Goal: Transaction & Acquisition: Purchase product/service

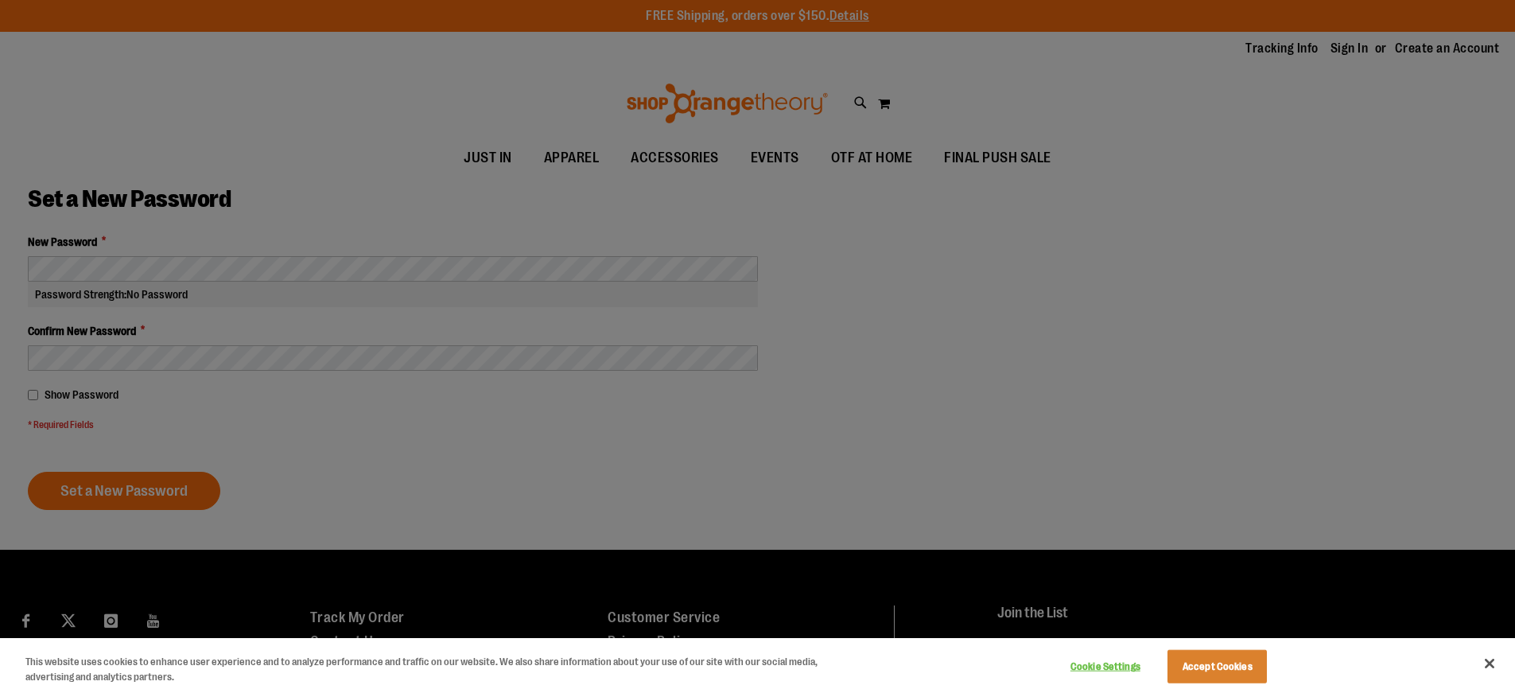
click at [294, 269] on div at bounding box center [757, 346] width 1515 height 693
click at [1204, 659] on button "Accept Cookies" at bounding box center [1217, 666] width 99 height 33
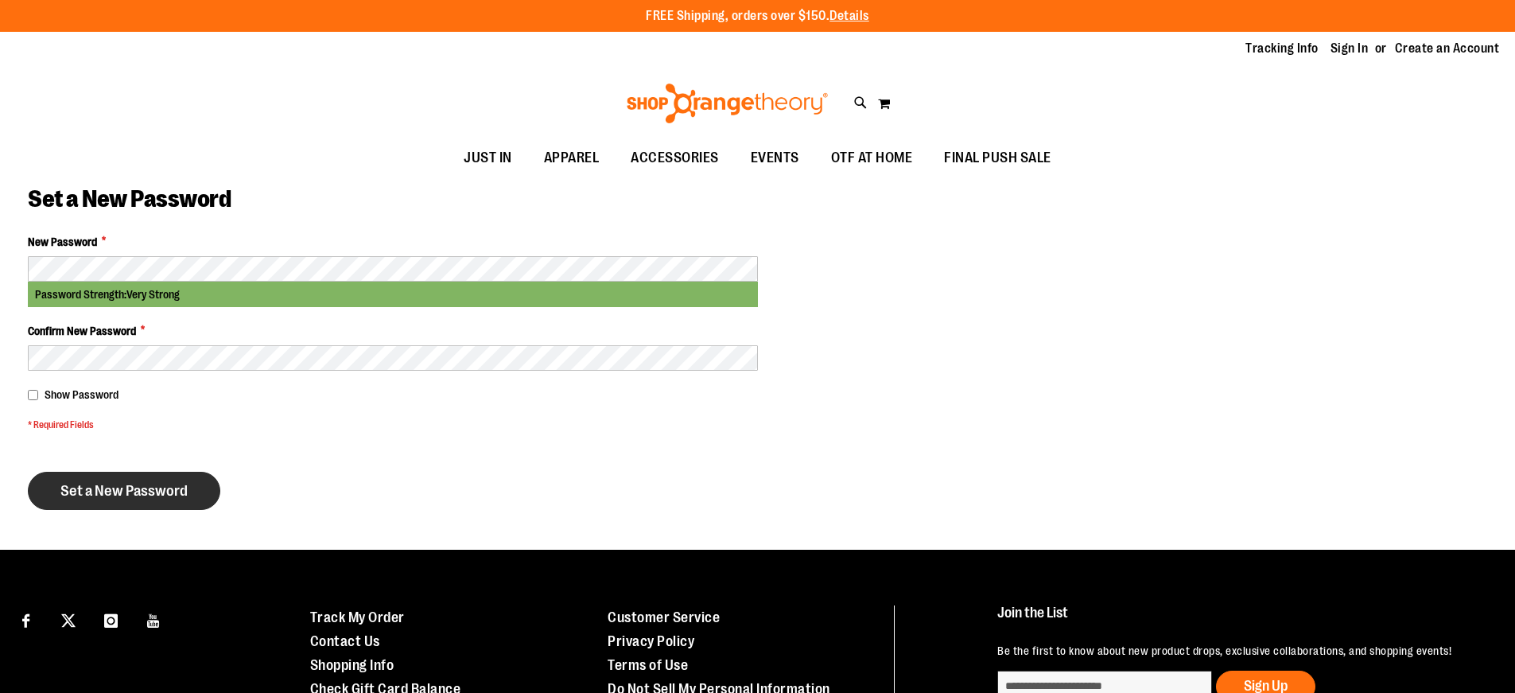
click at [117, 488] on span "Set a New Password" at bounding box center [123, 491] width 127 height 18
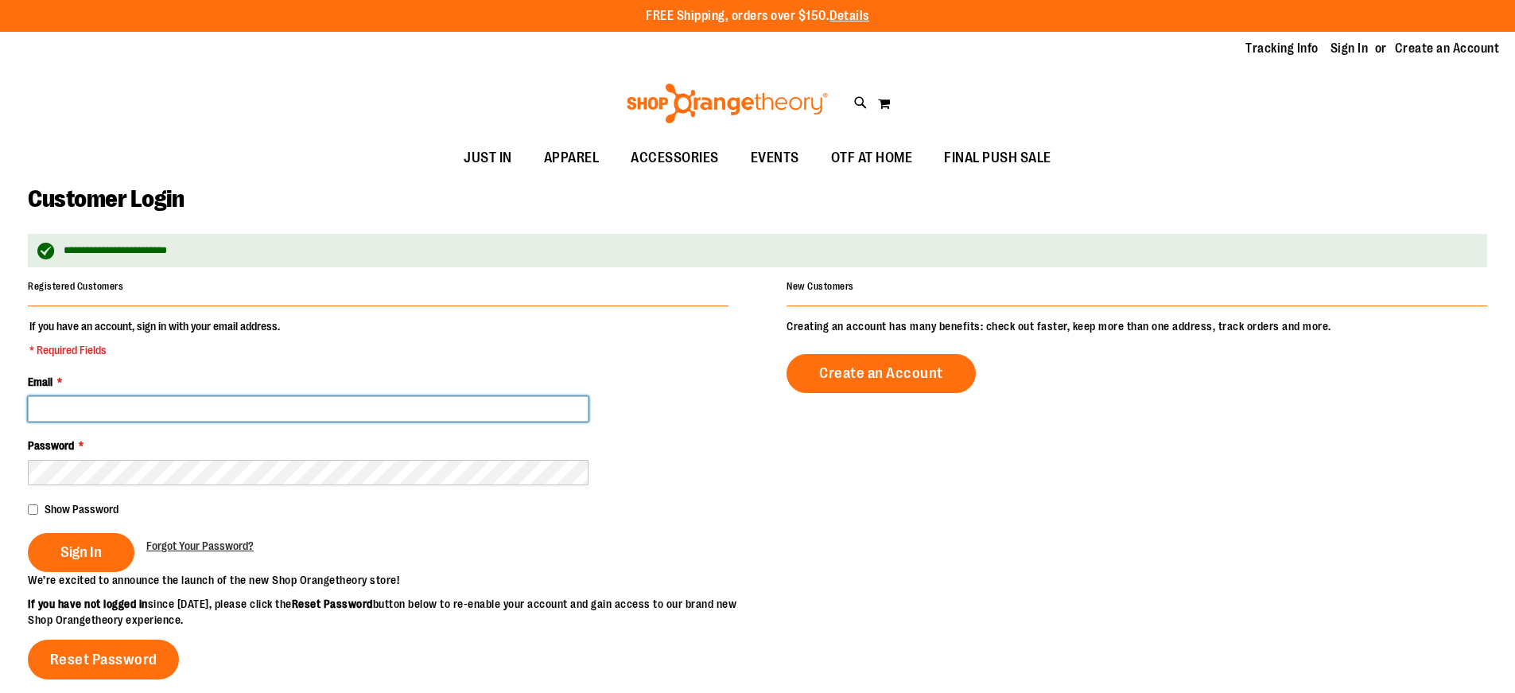
click at [122, 403] on input "Email *" at bounding box center [308, 408] width 561 height 25
type input "**********"
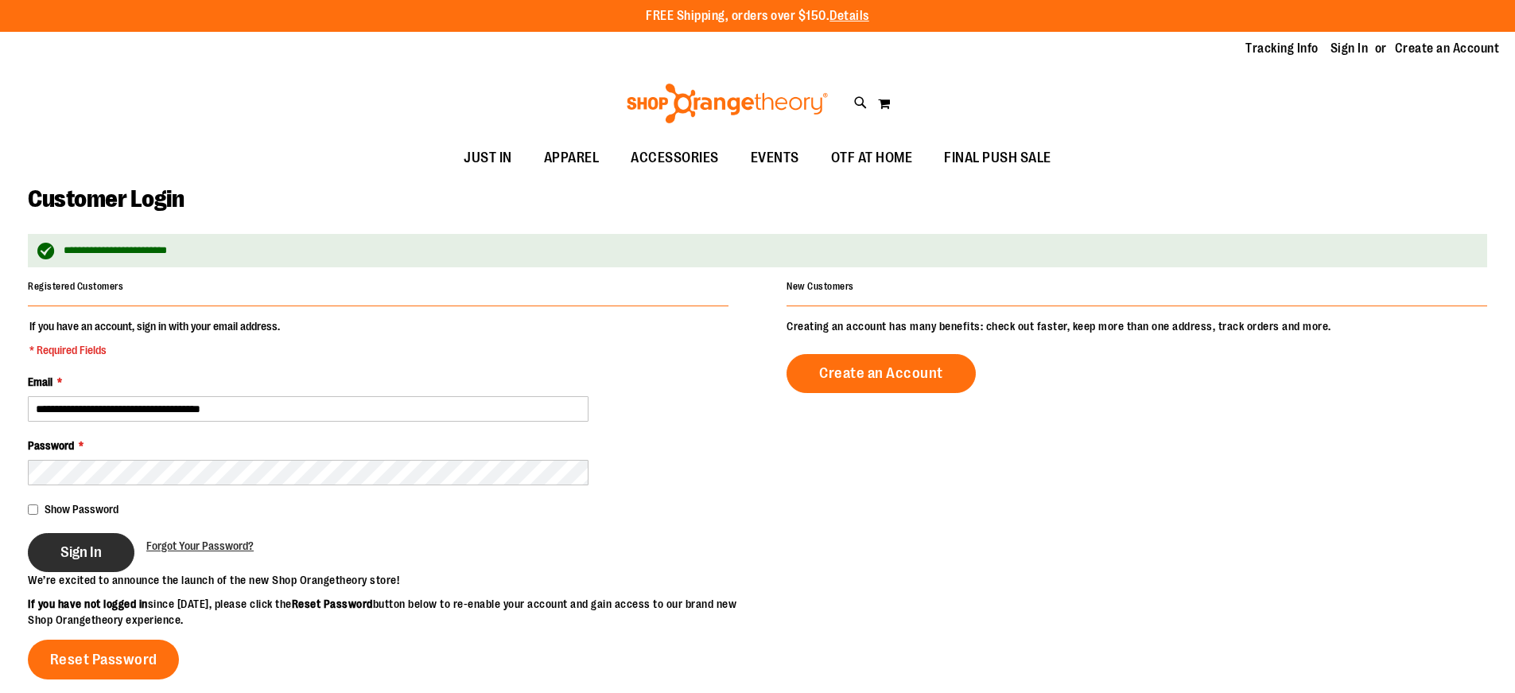
click at [78, 550] on span "Sign In" at bounding box center [80, 552] width 41 height 18
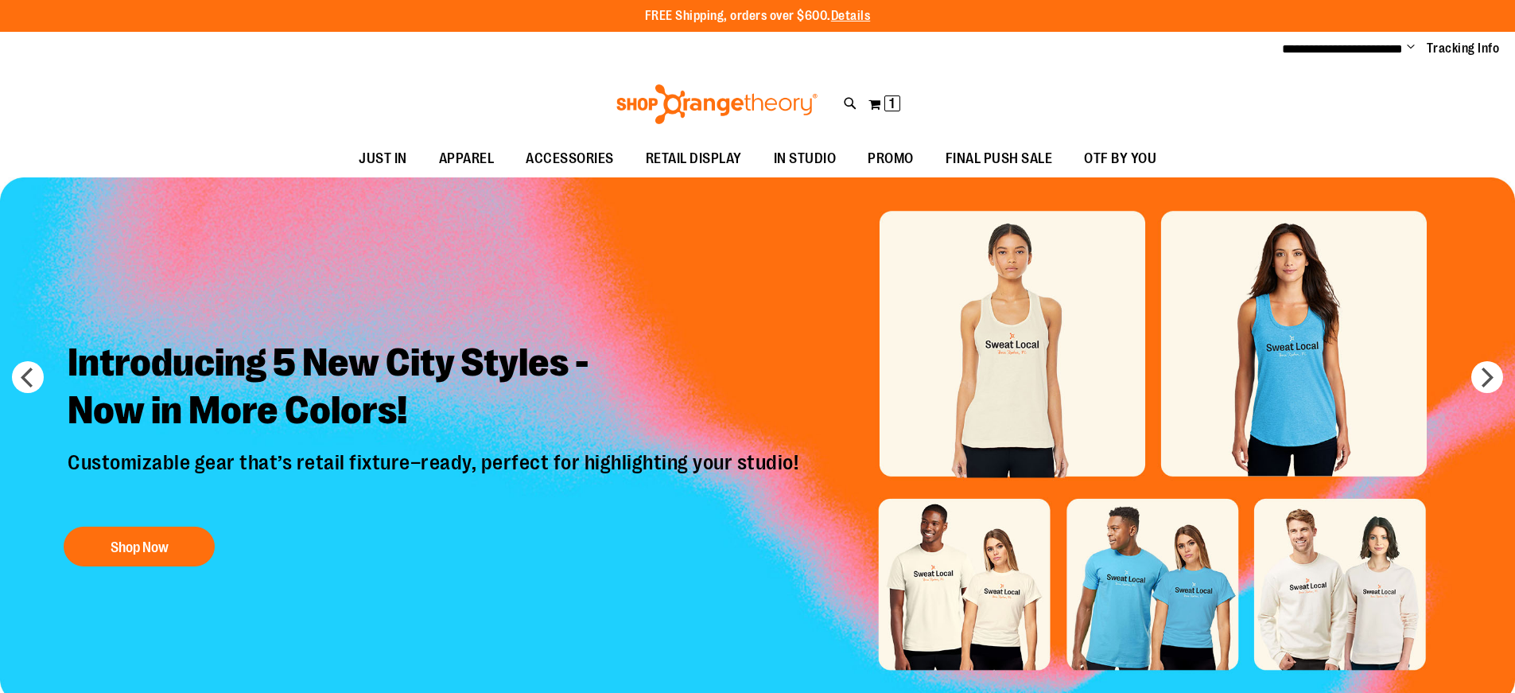
click at [1413, 45] on span "Change" at bounding box center [1411, 48] width 8 height 15
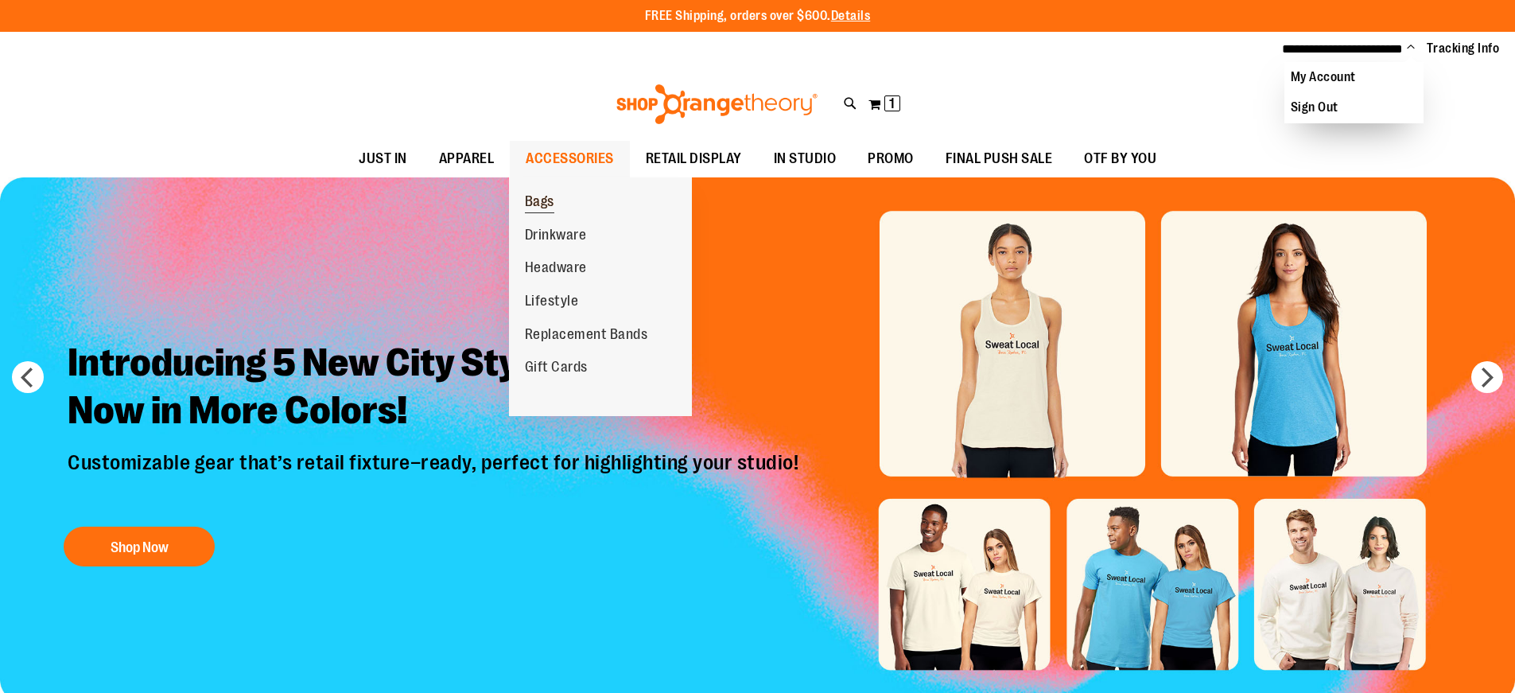
click at [554, 205] on link "Bags" at bounding box center [539, 201] width 61 height 33
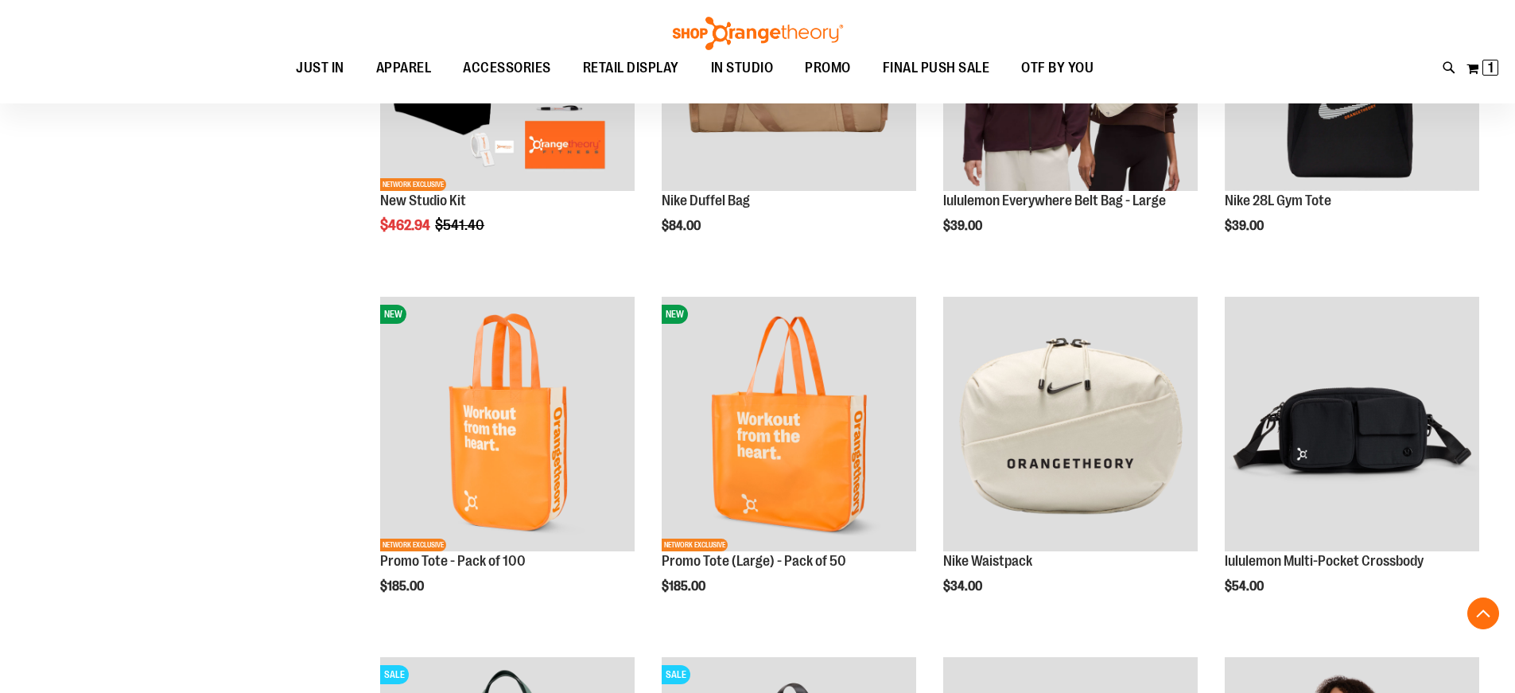
scroll to position [397, 0]
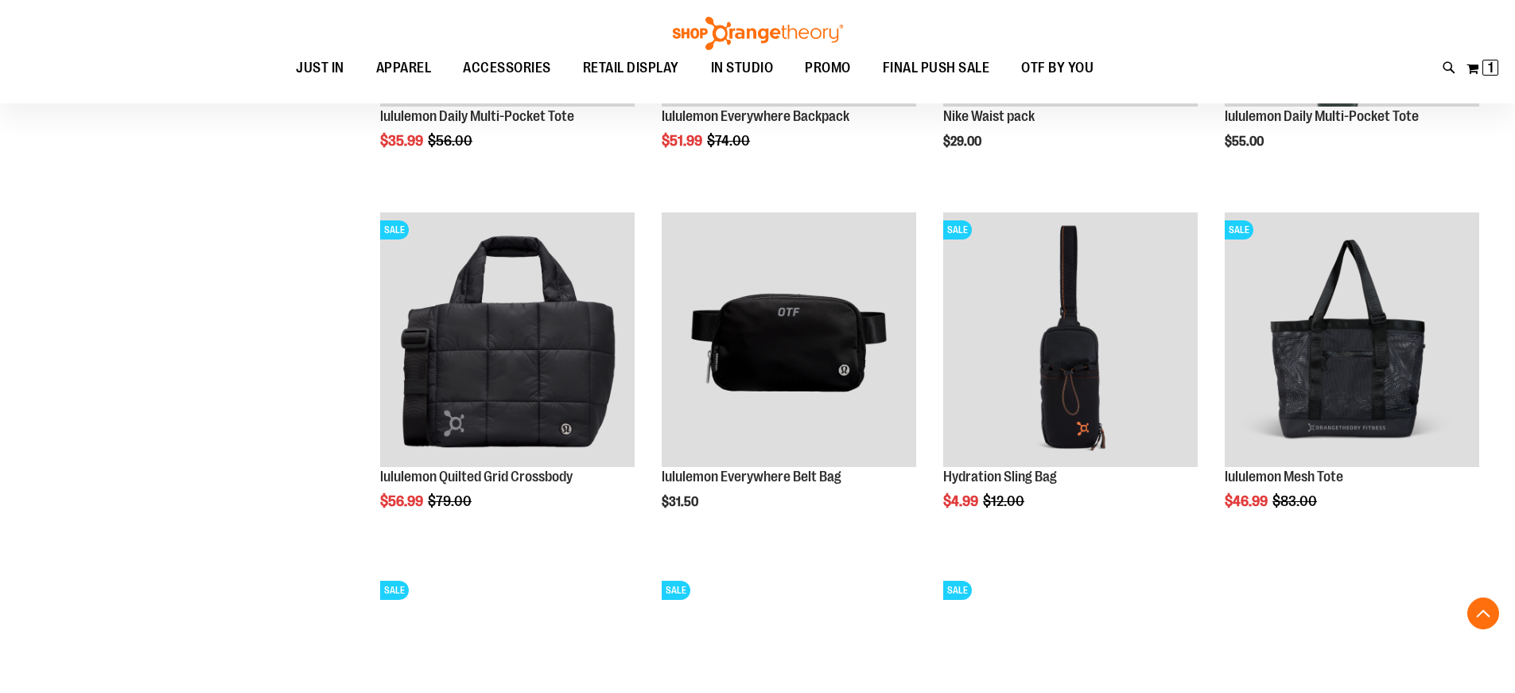
scroll to position [954, 0]
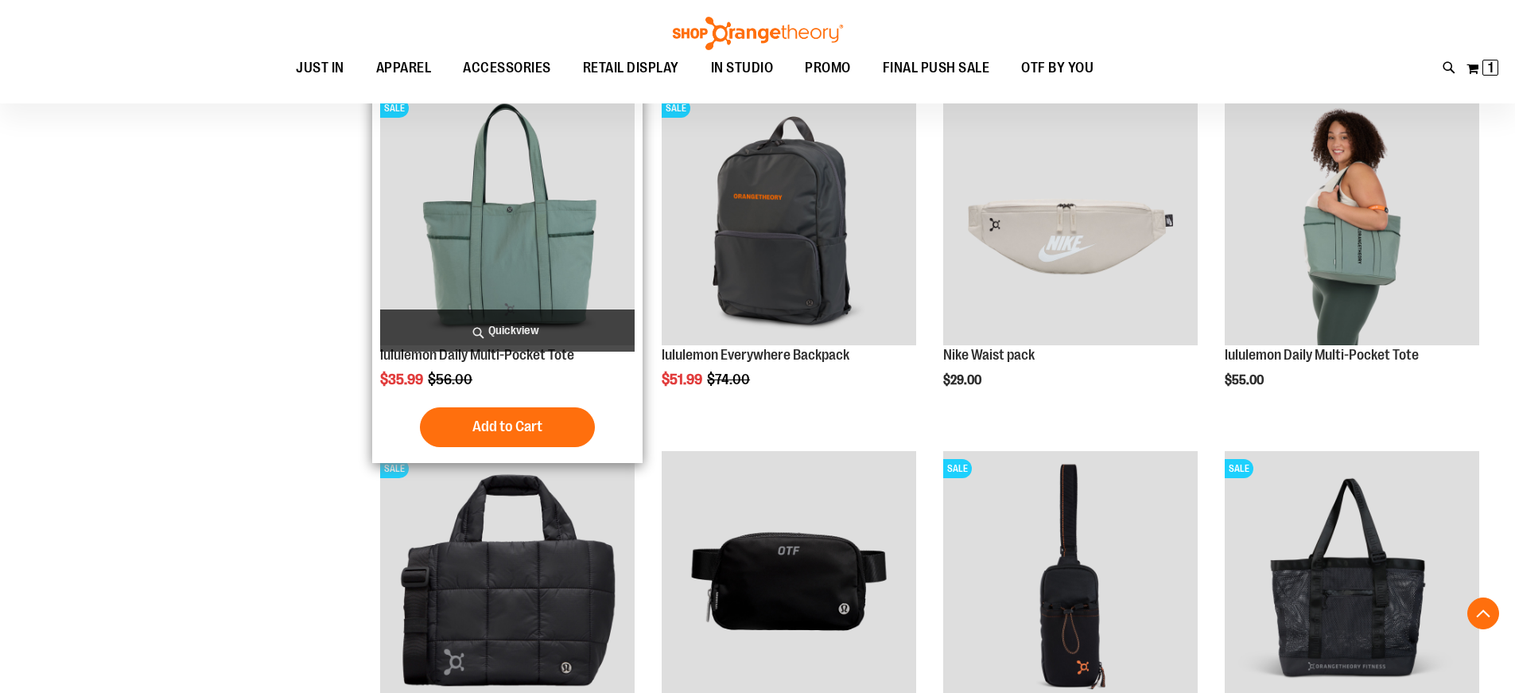
click at [550, 244] on img "product" at bounding box center [507, 218] width 255 height 255
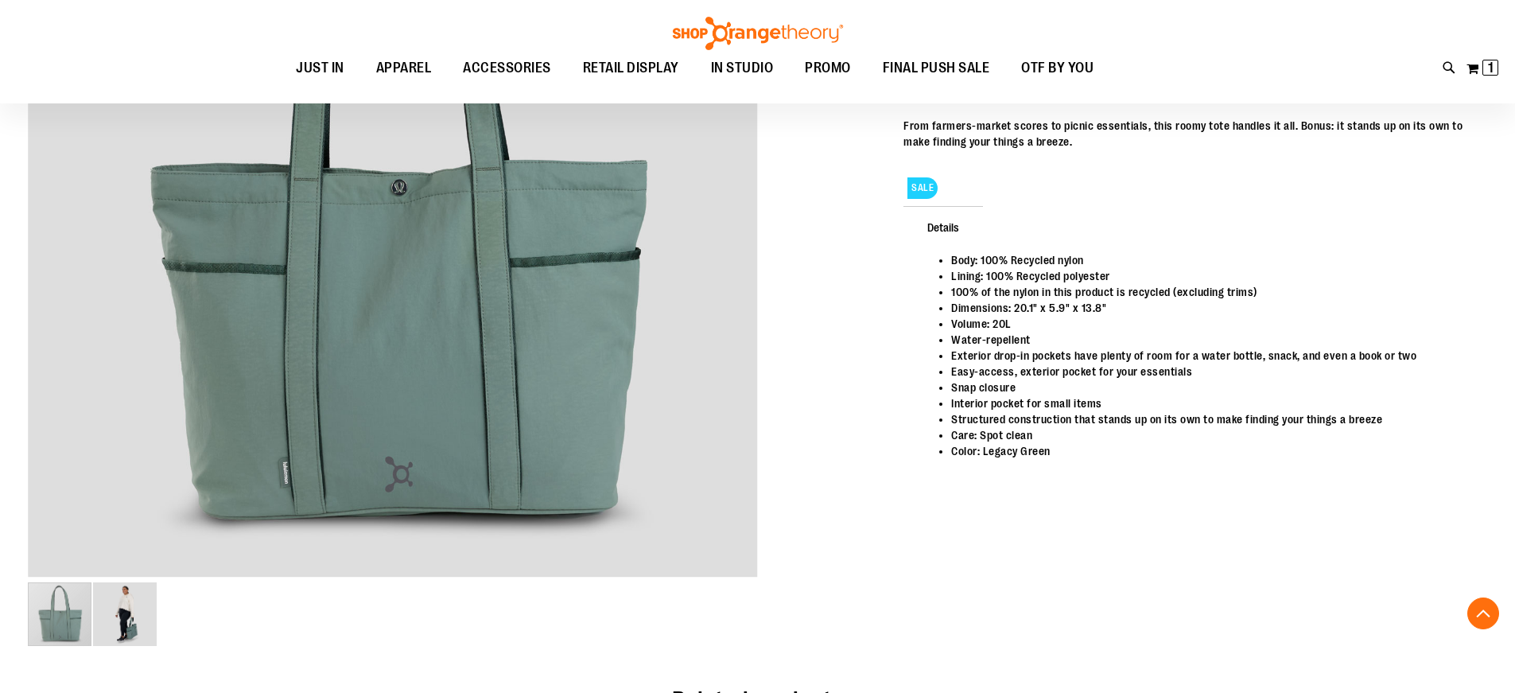
scroll to position [397, 0]
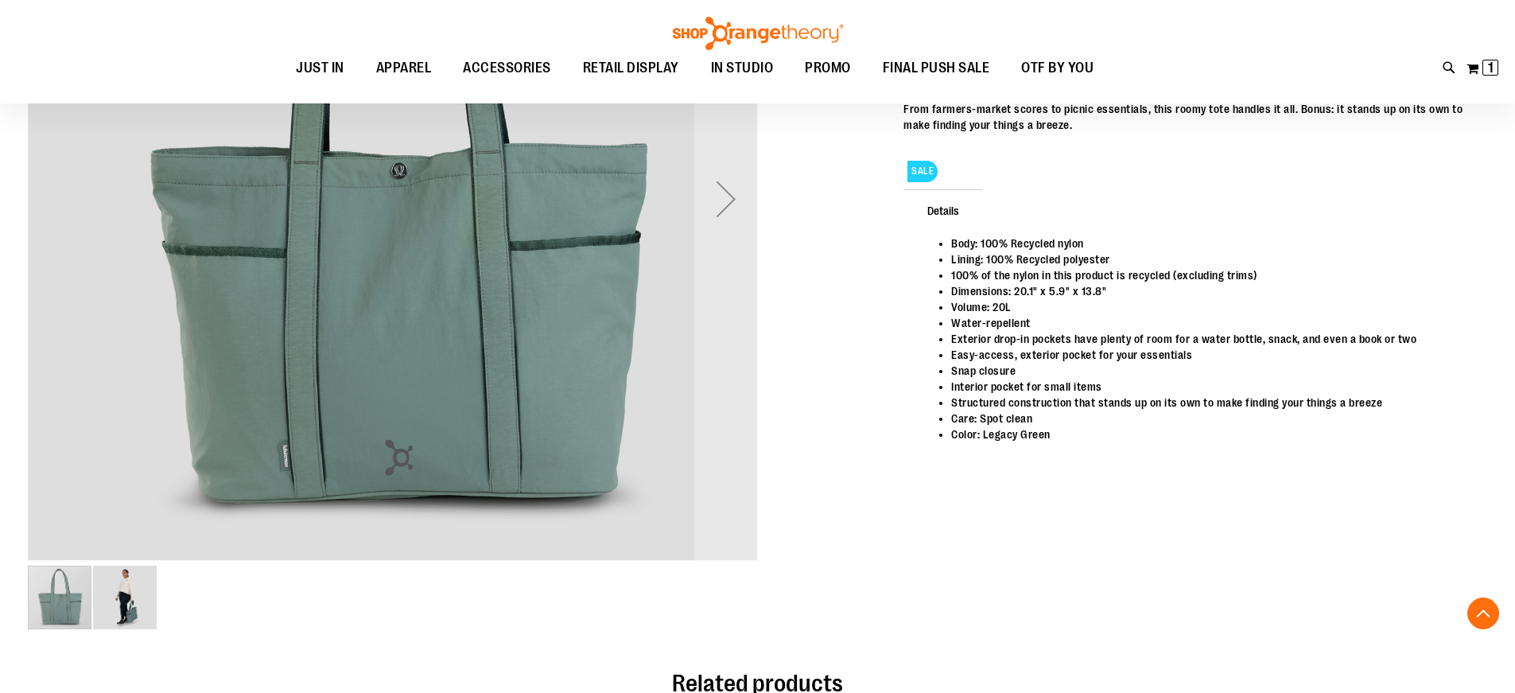
click at [133, 611] on img "image 2 of 2" at bounding box center [125, 598] width 64 height 64
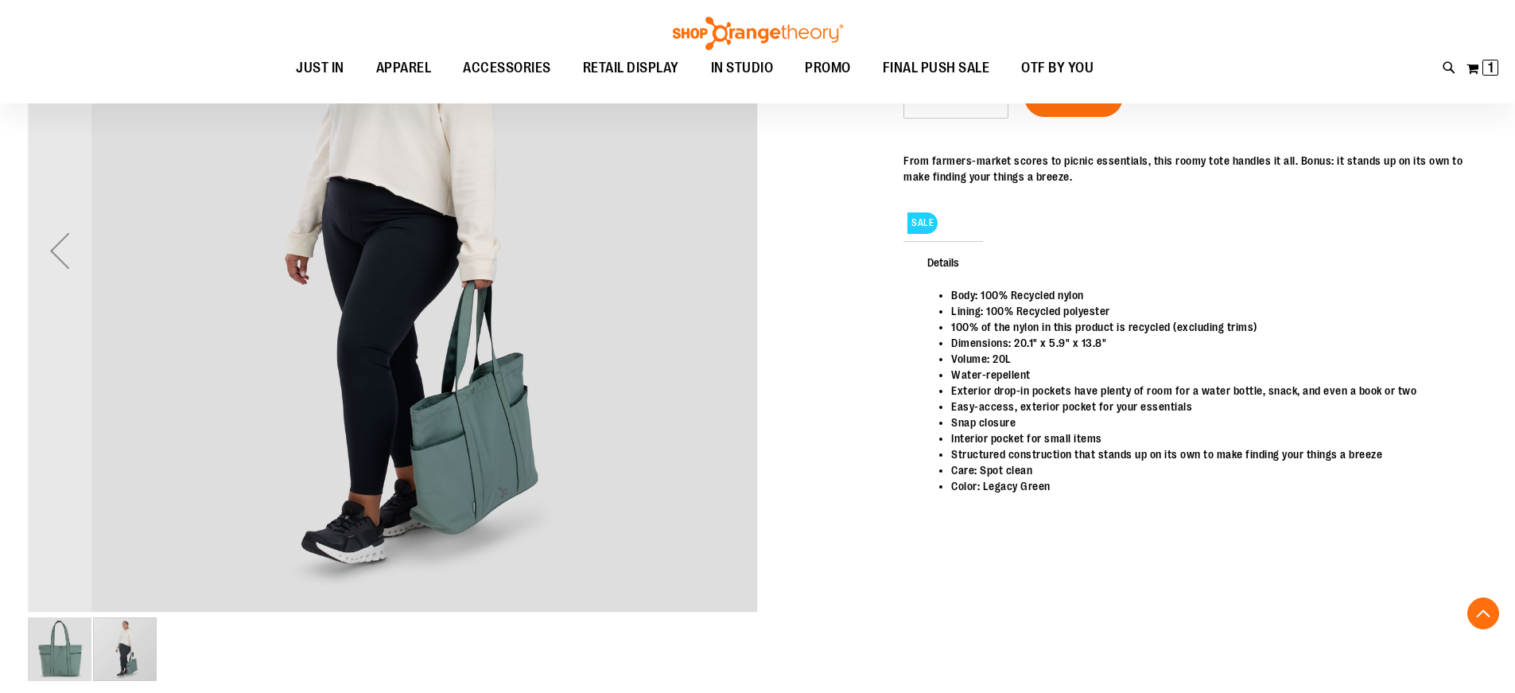
scroll to position [317, 0]
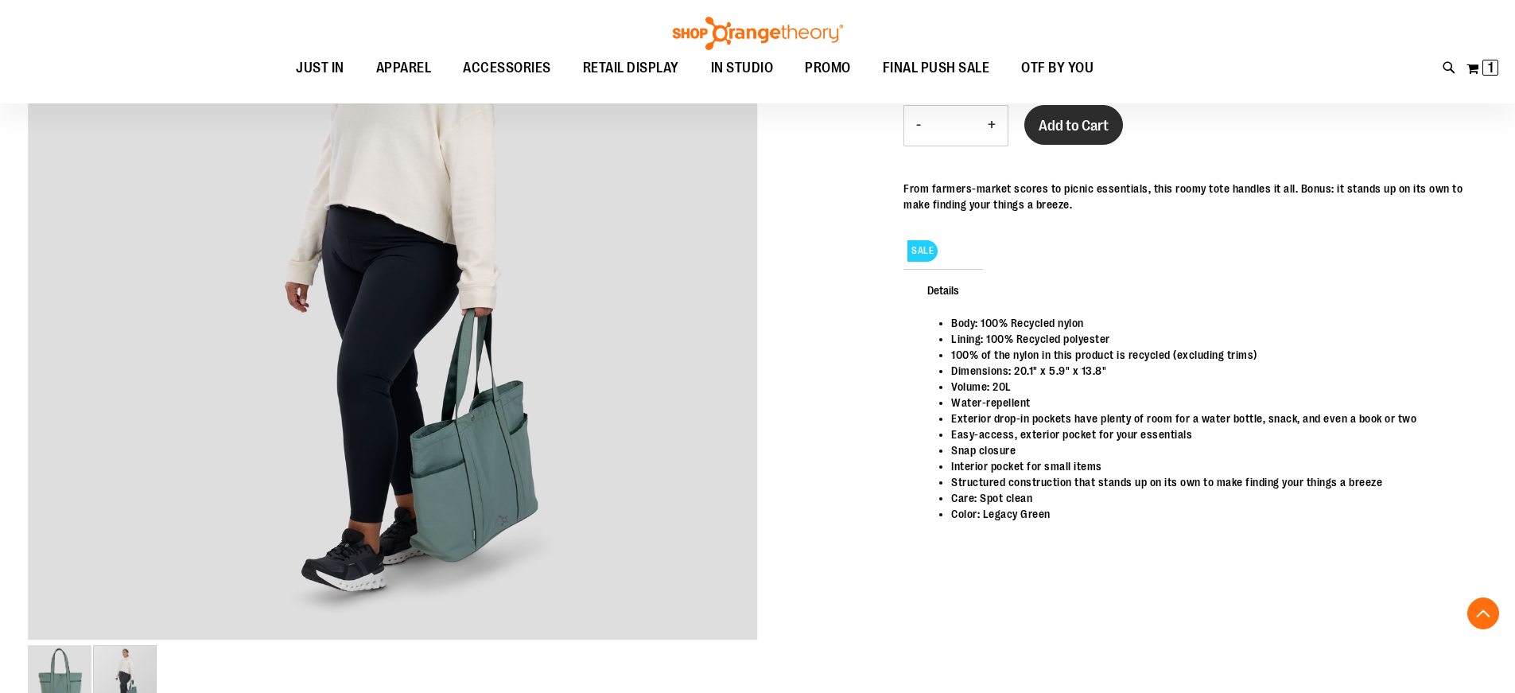
click at [1098, 131] on span "Add to Cart" at bounding box center [1074, 126] width 70 height 18
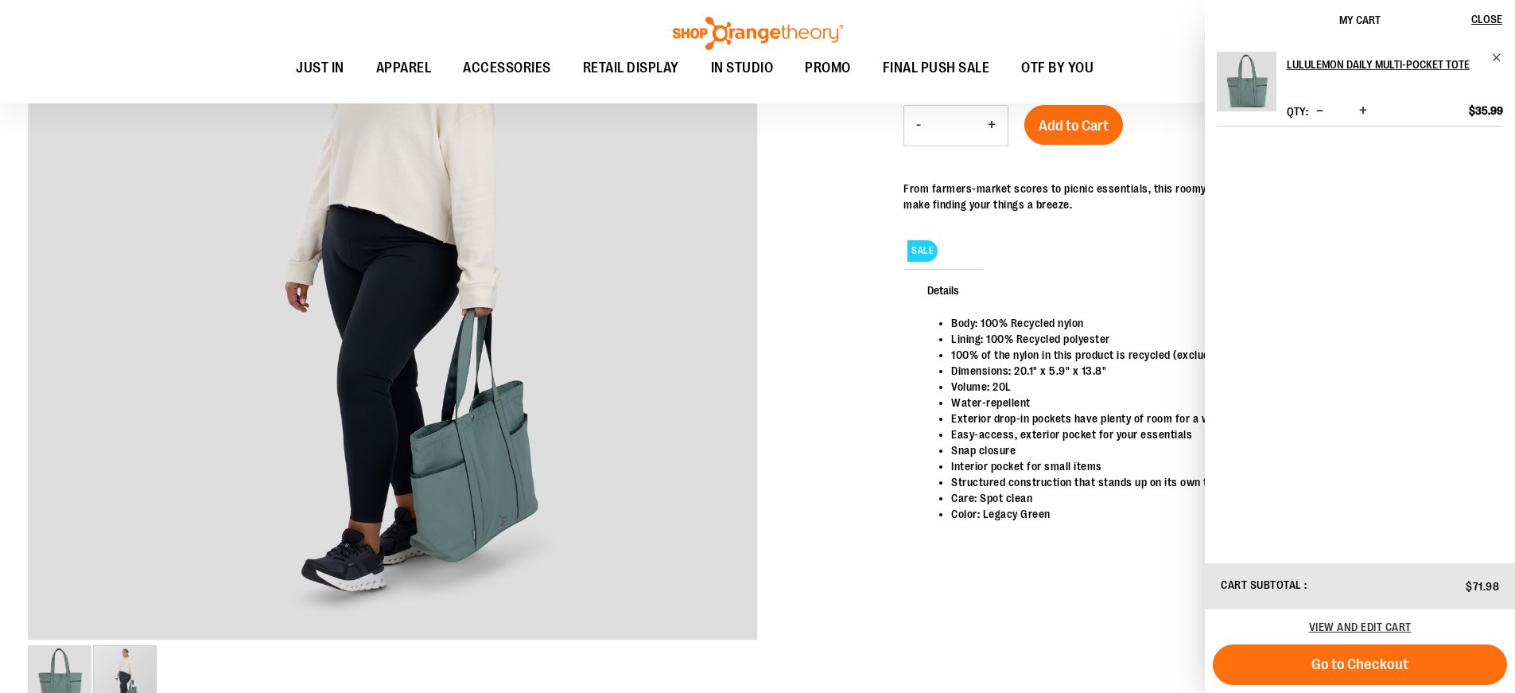
click at [1319, 111] on span "Decrease product quantity" at bounding box center [1320, 111] width 7 height 16
click at [846, 244] on div at bounding box center [758, 321] width 1460 height 817
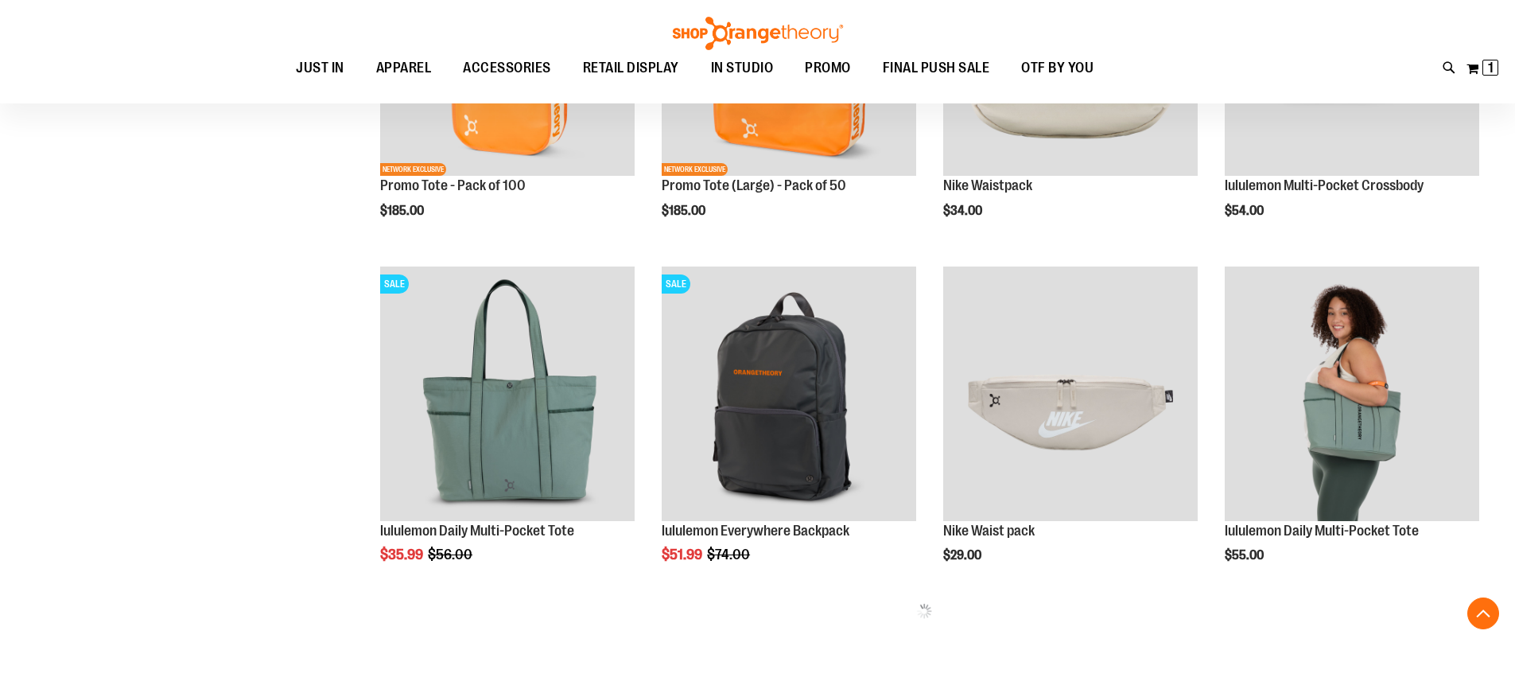
scroll to position [541, 0]
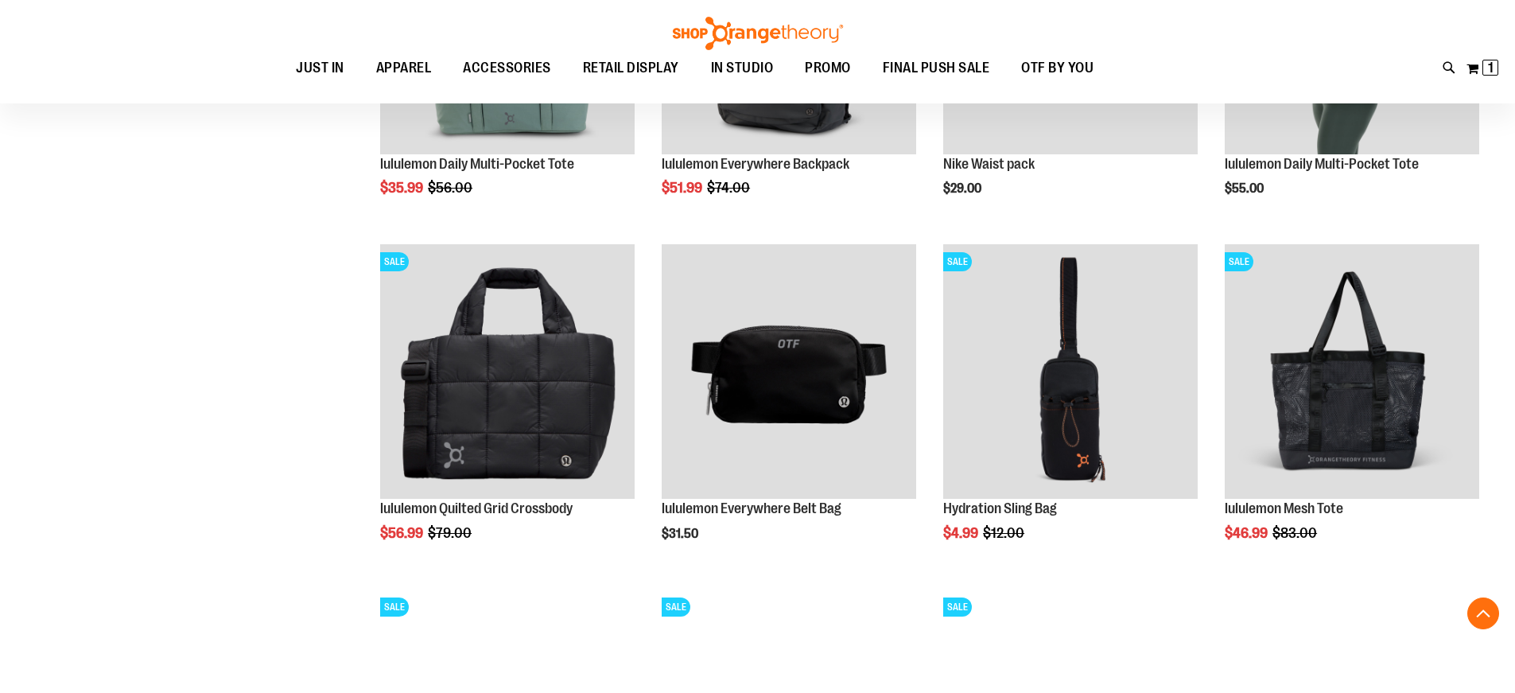
scroll to position [1098, 0]
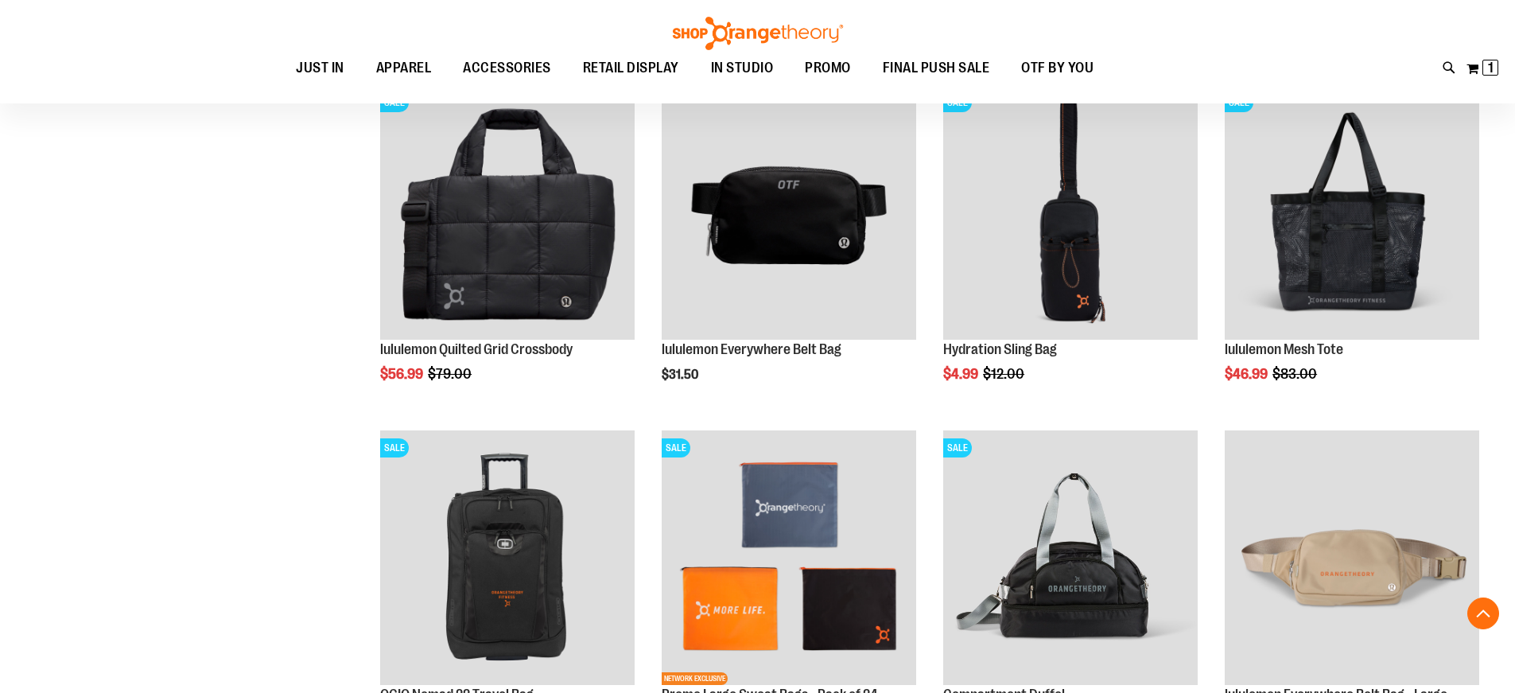
scroll to position [780, 0]
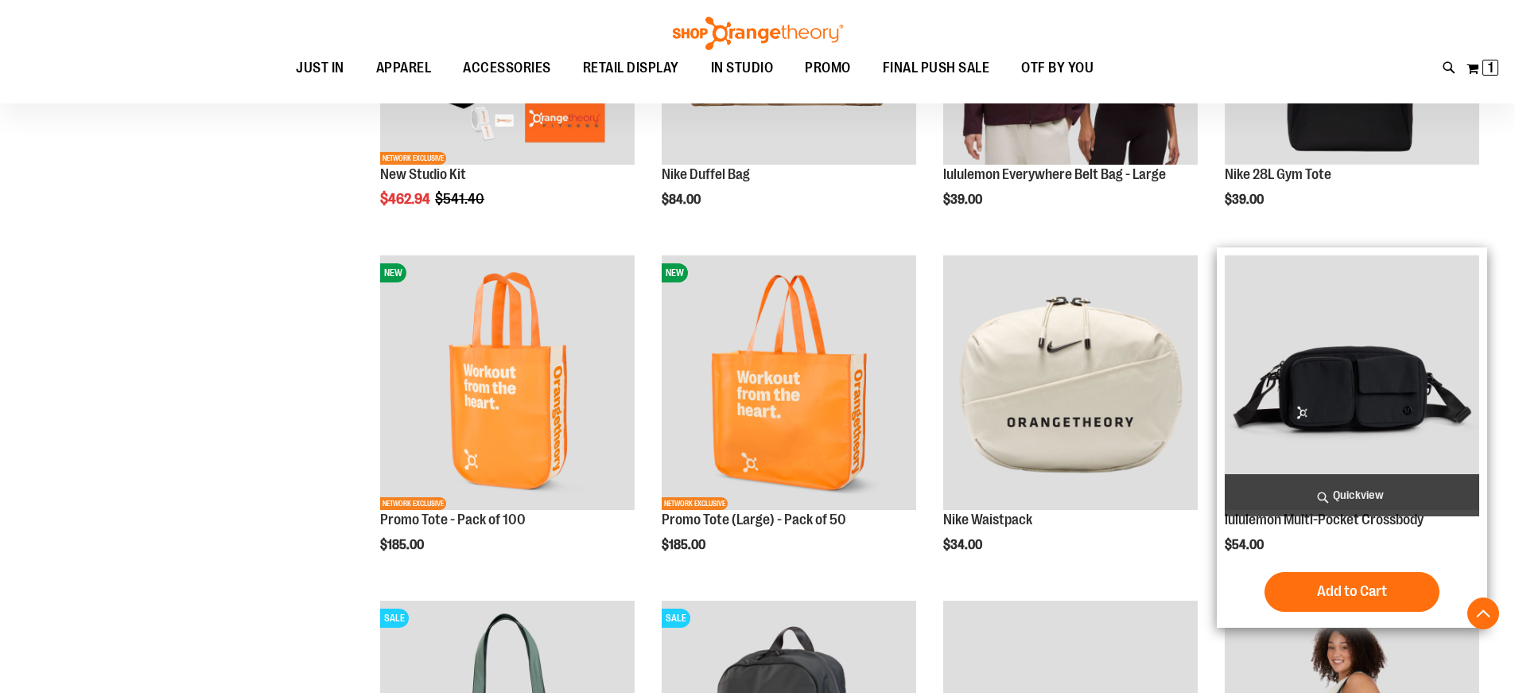
scroll to position [476, 0]
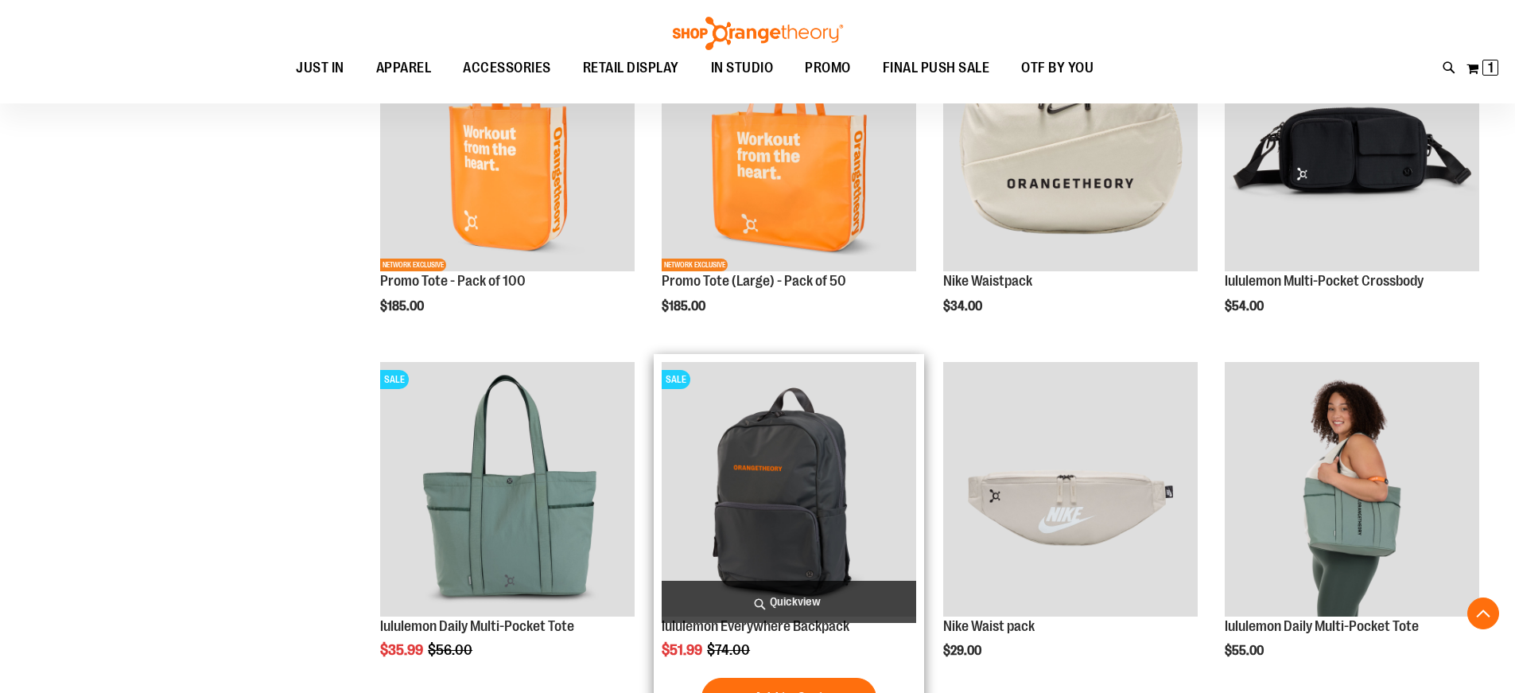
click at [804, 492] on img "product" at bounding box center [789, 489] width 255 height 255
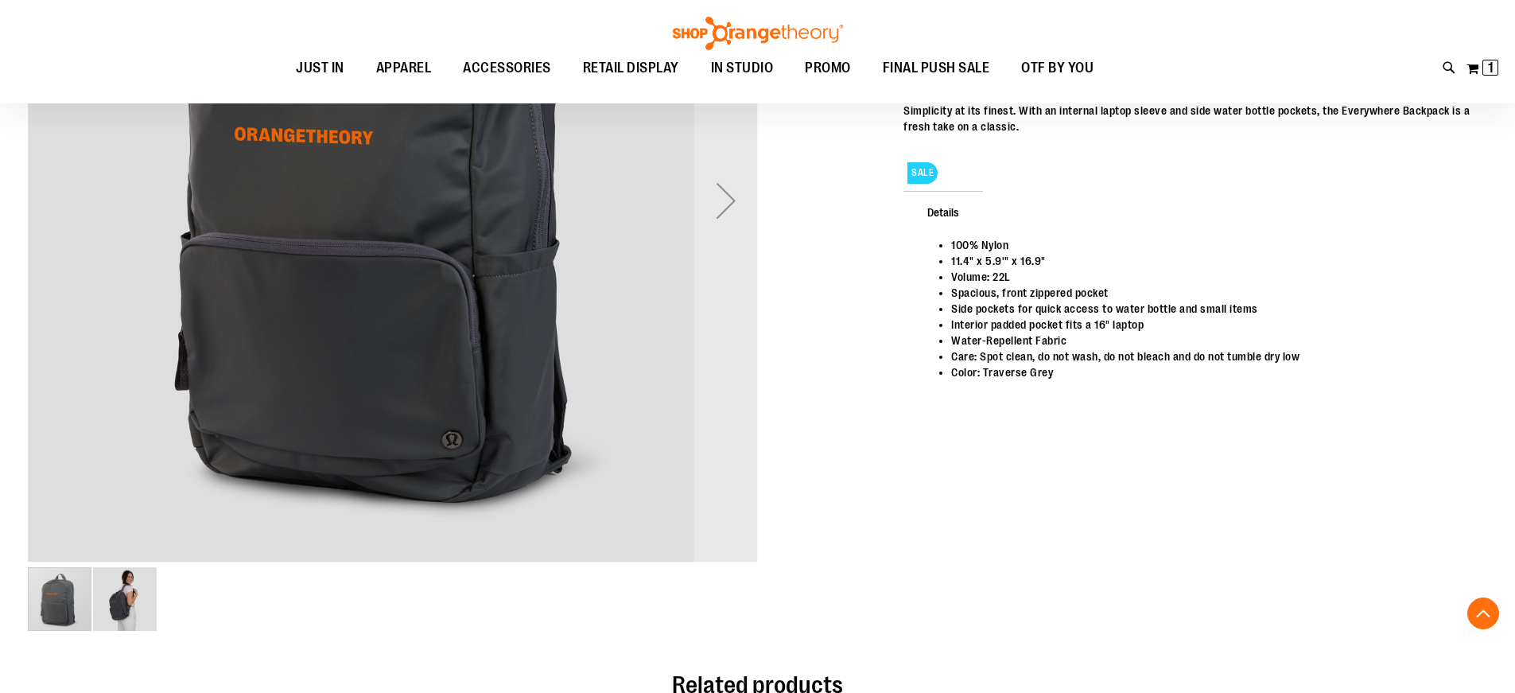
scroll to position [476, 0]
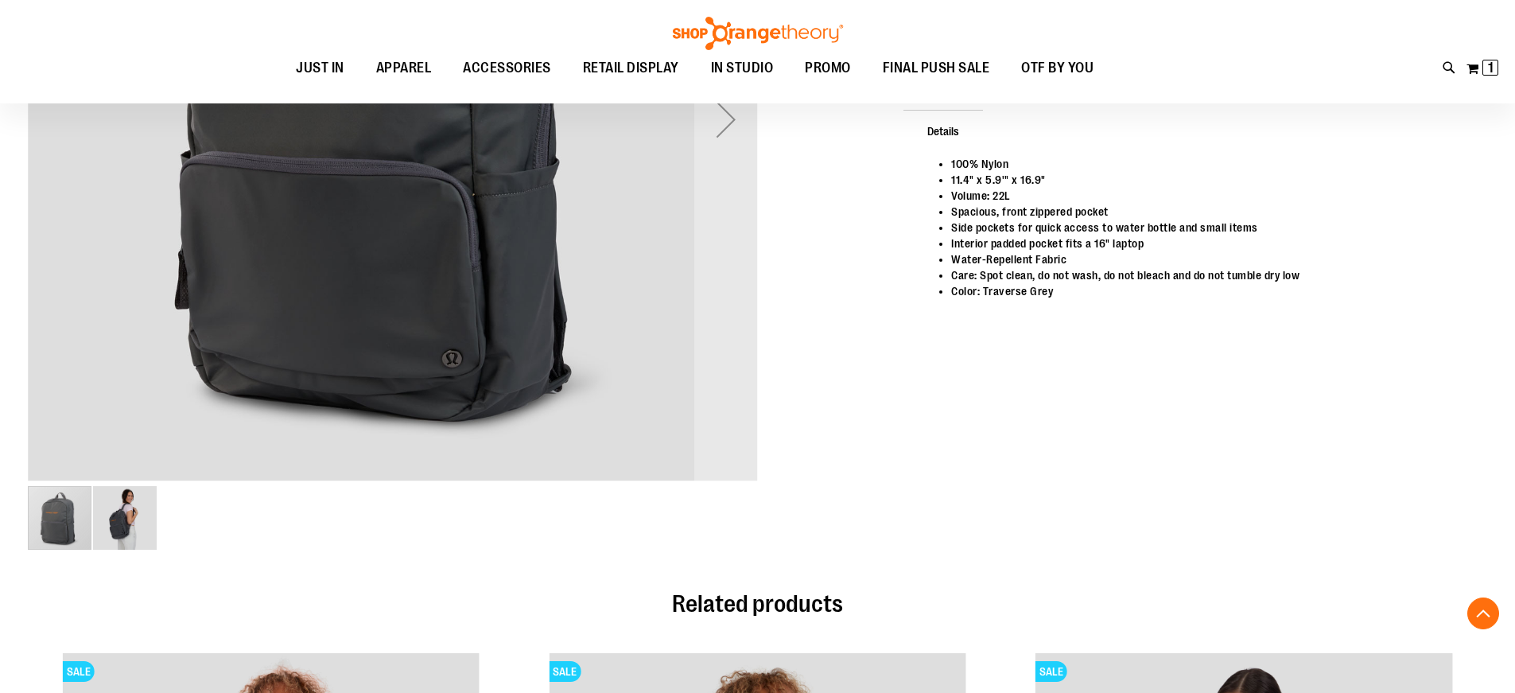
click at [117, 528] on img "image 2 of 2" at bounding box center [125, 518] width 64 height 64
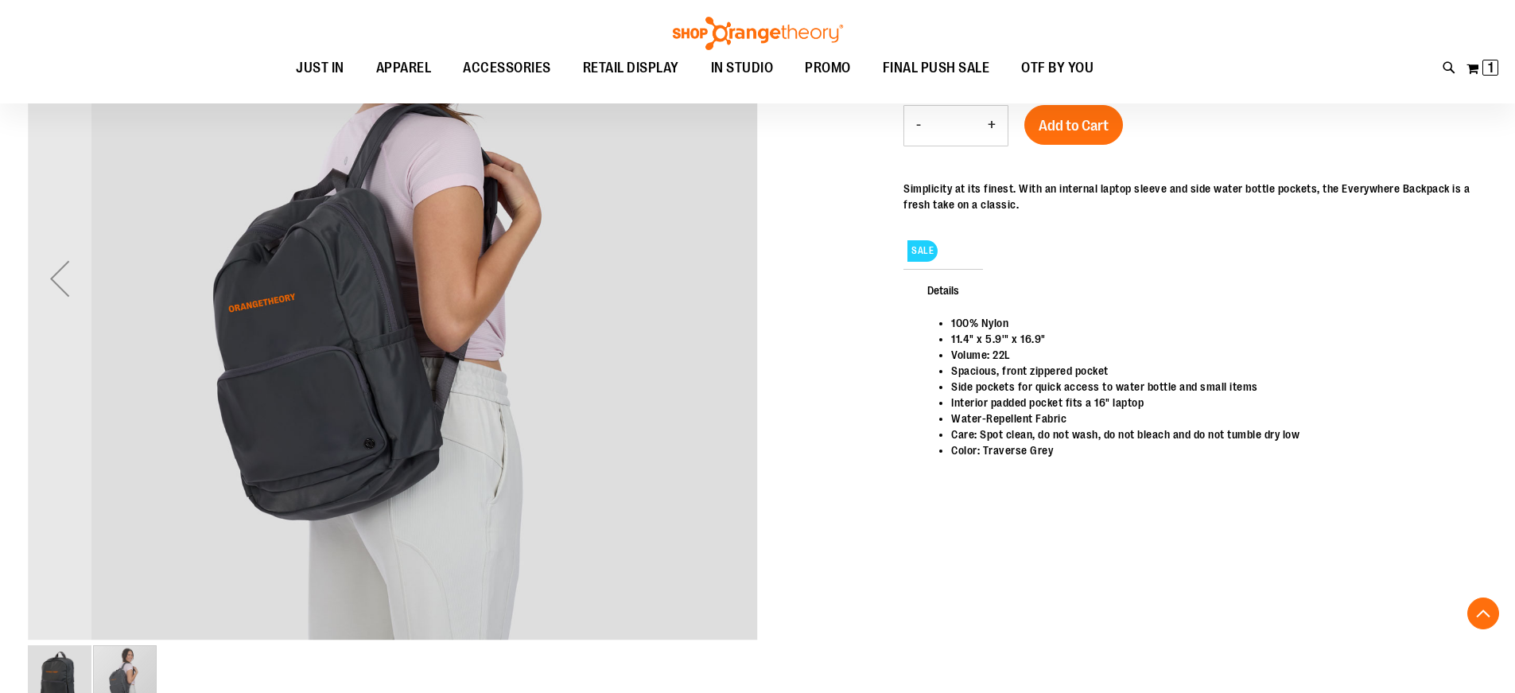
scroll to position [79, 0]
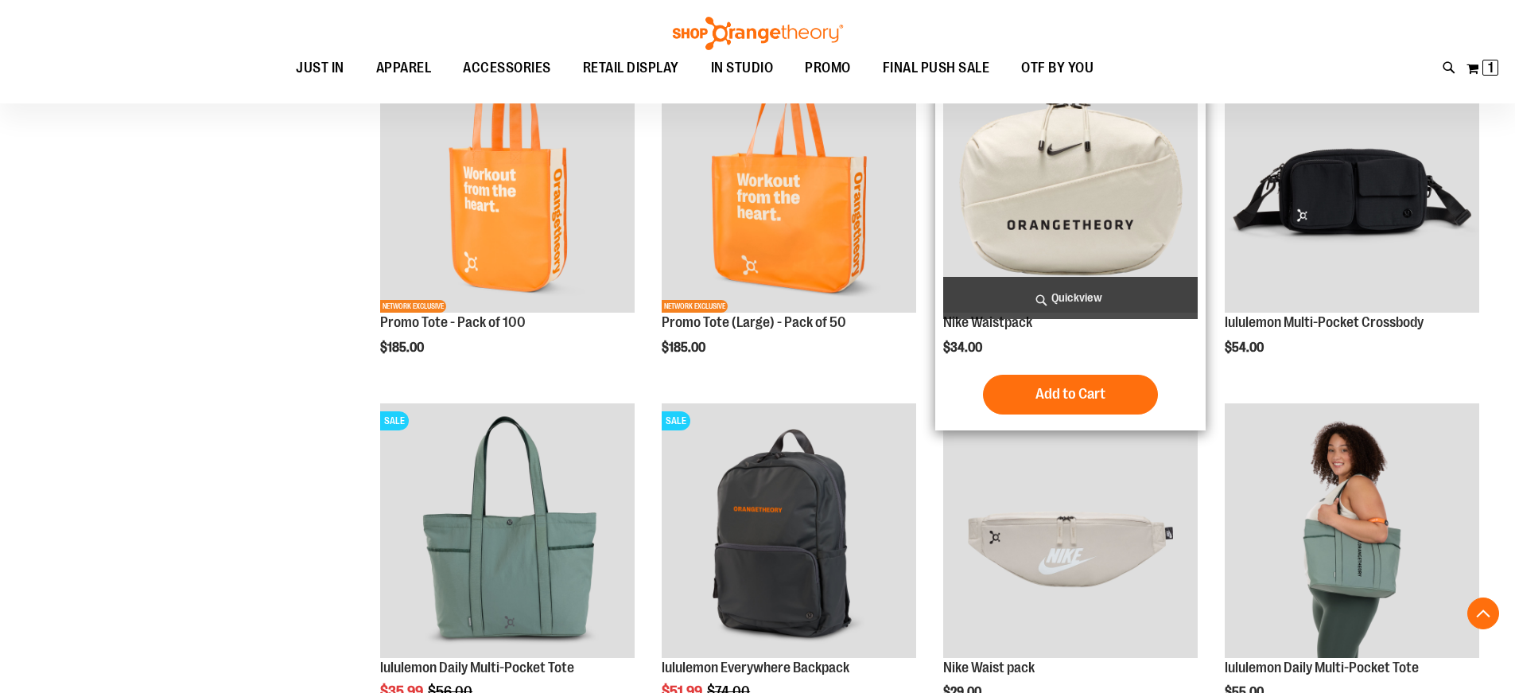
scroll to position [435, 0]
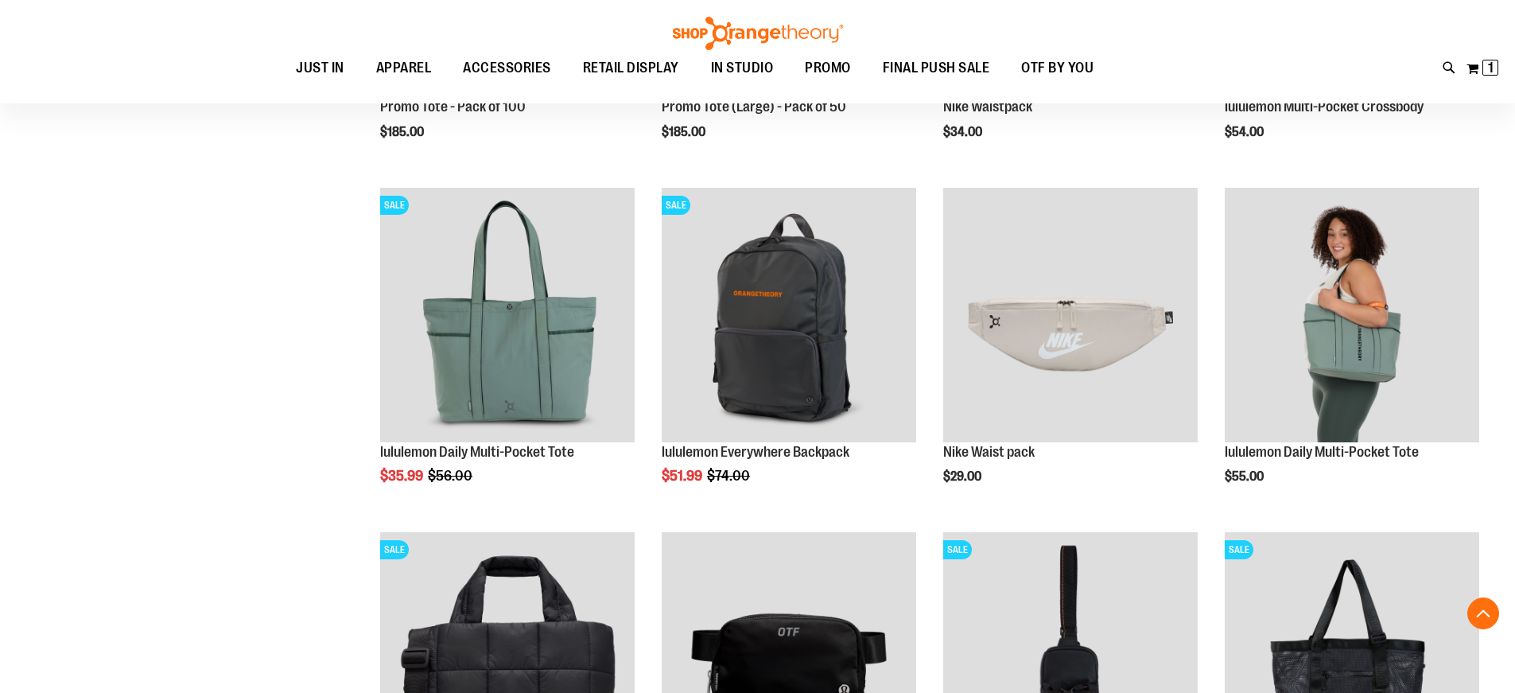
scroll to position [674, 0]
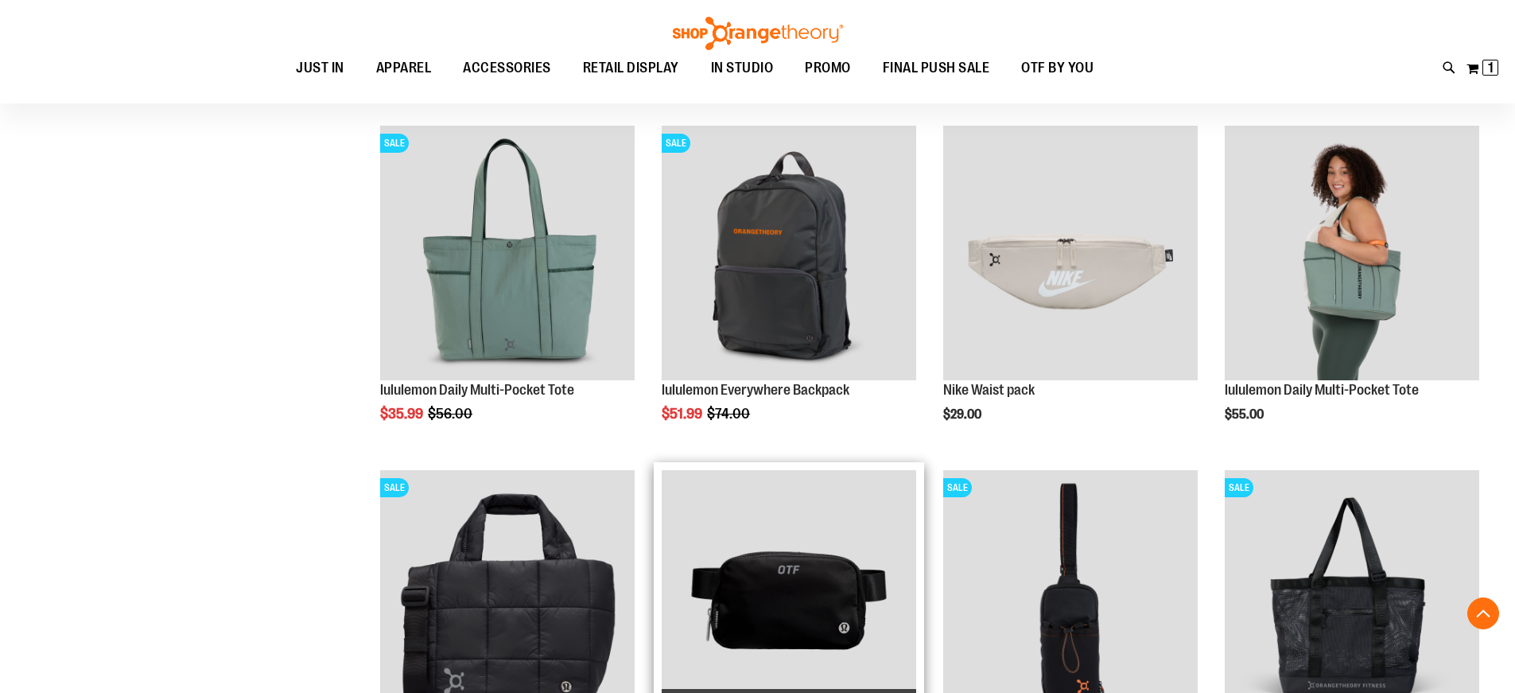
scroll to position [594, 0]
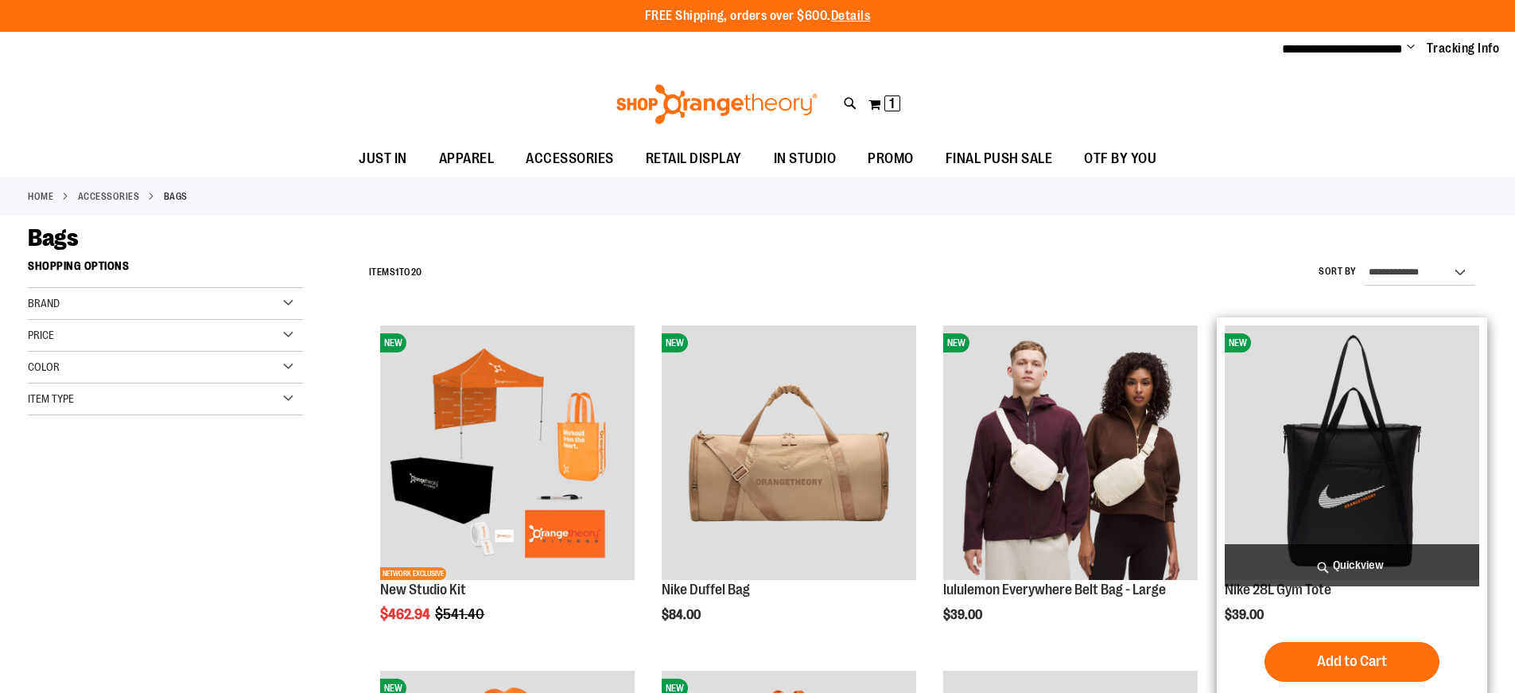
click at [1365, 438] on img "product" at bounding box center [1352, 452] width 255 height 255
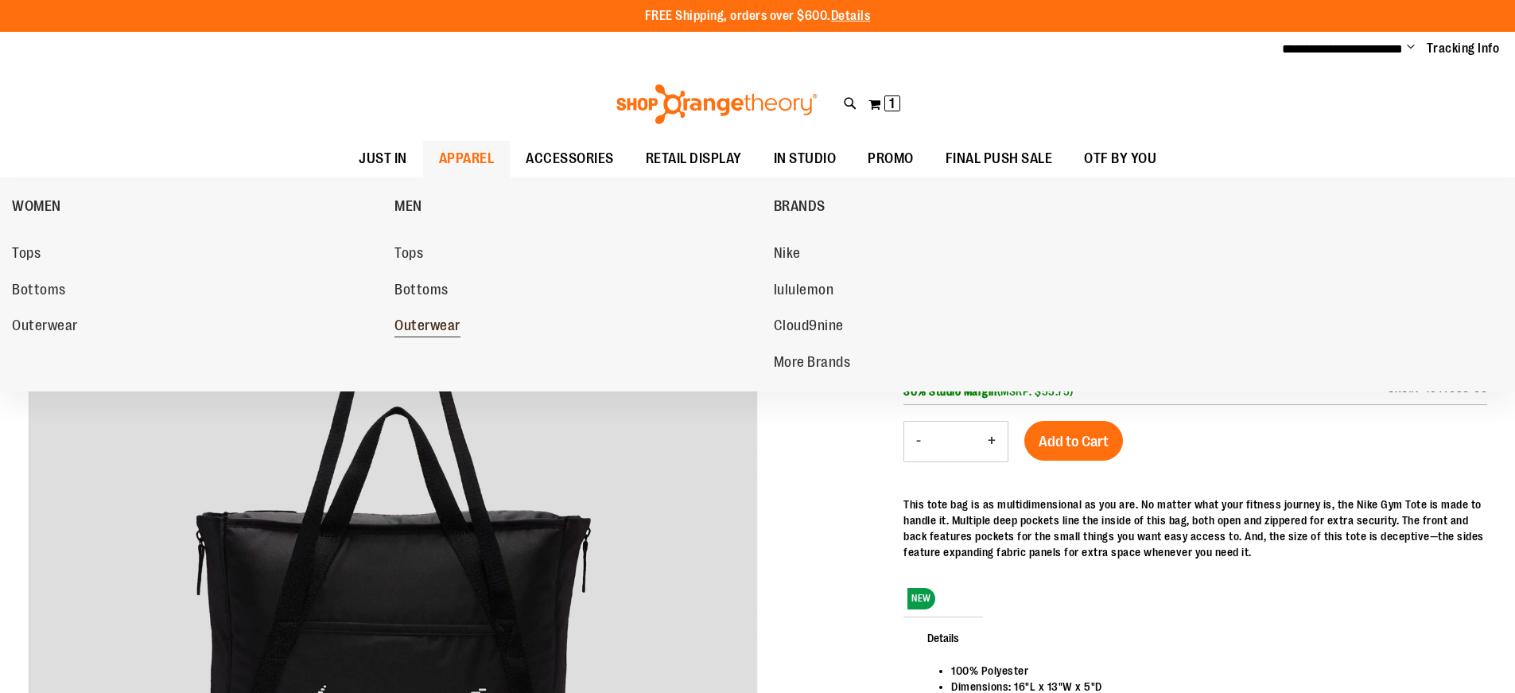
click at [405, 325] on span "Outerwear" at bounding box center [428, 327] width 66 height 20
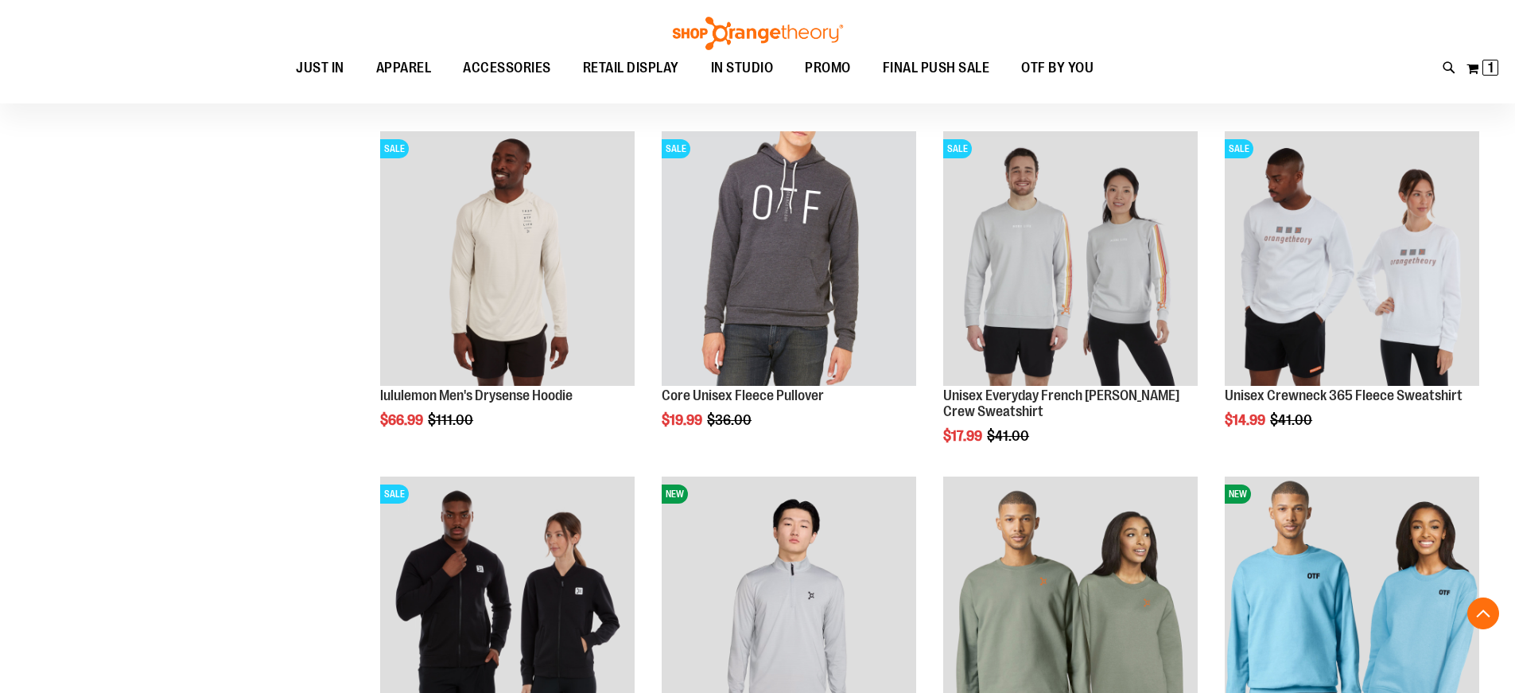
scroll to position [636, 0]
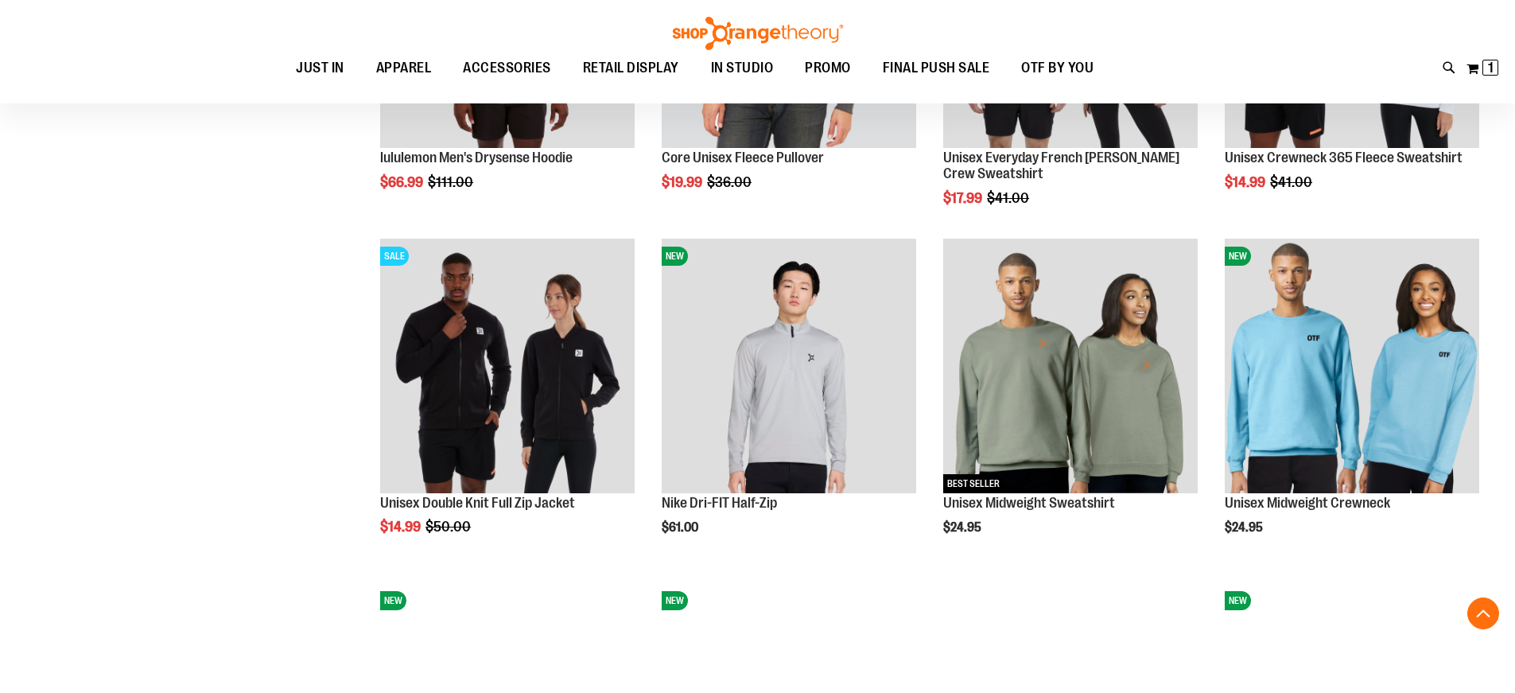
scroll to position [874, 0]
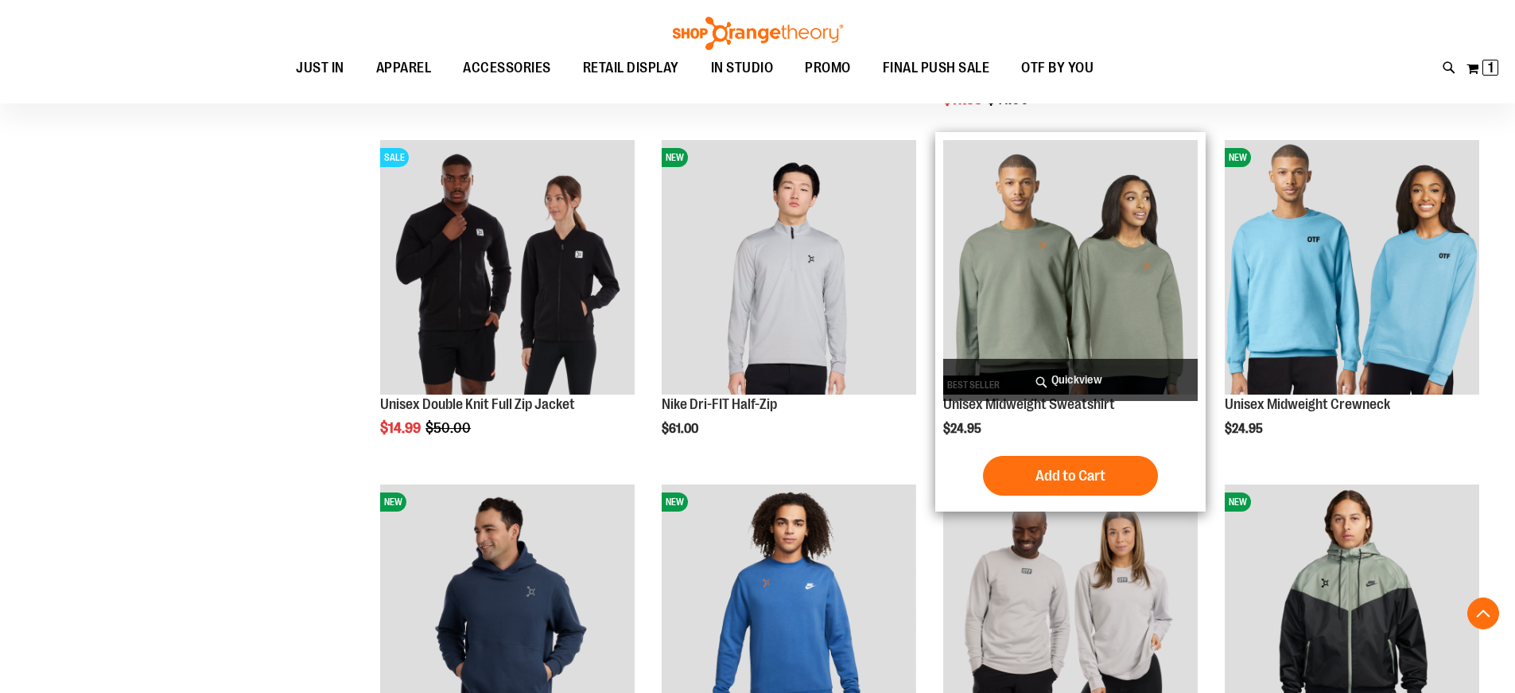
click at [1032, 274] on img "product" at bounding box center [1070, 267] width 255 height 255
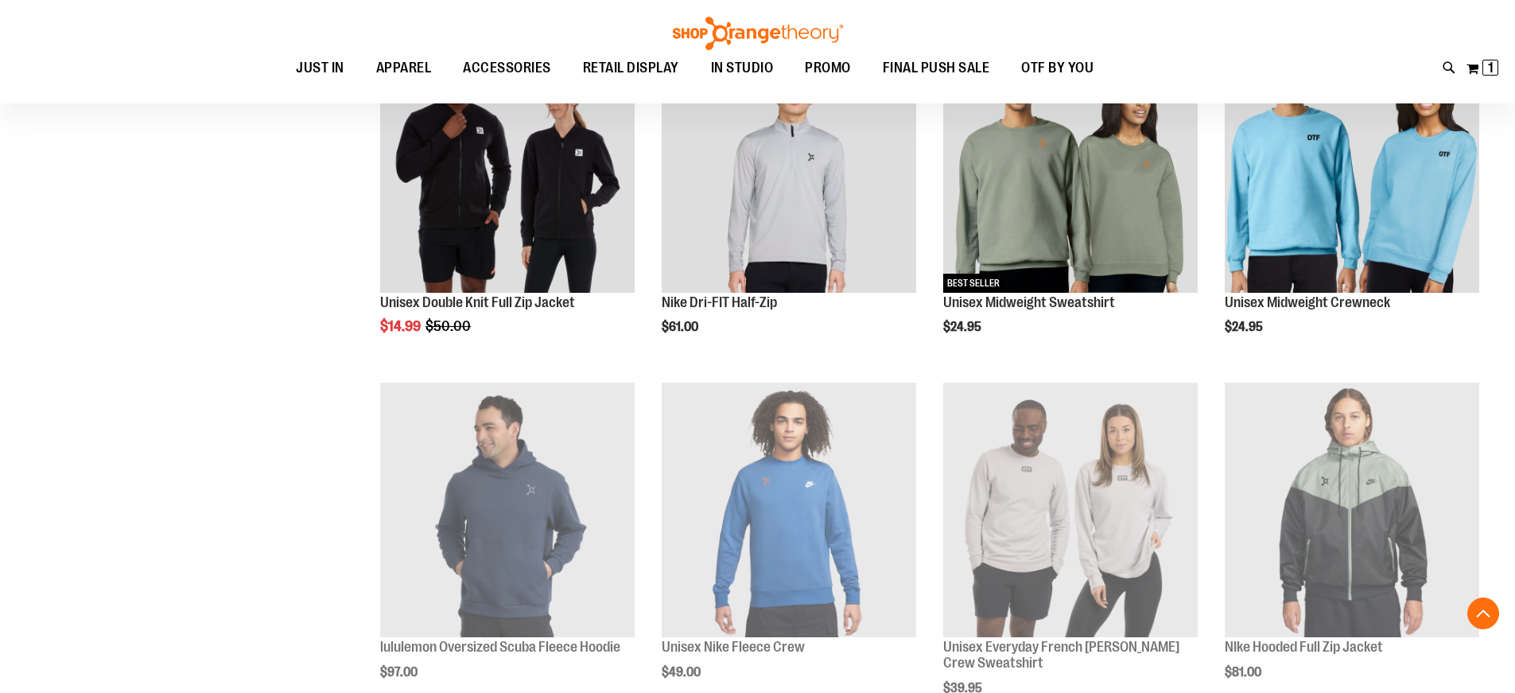
scroll to position [874, 0]
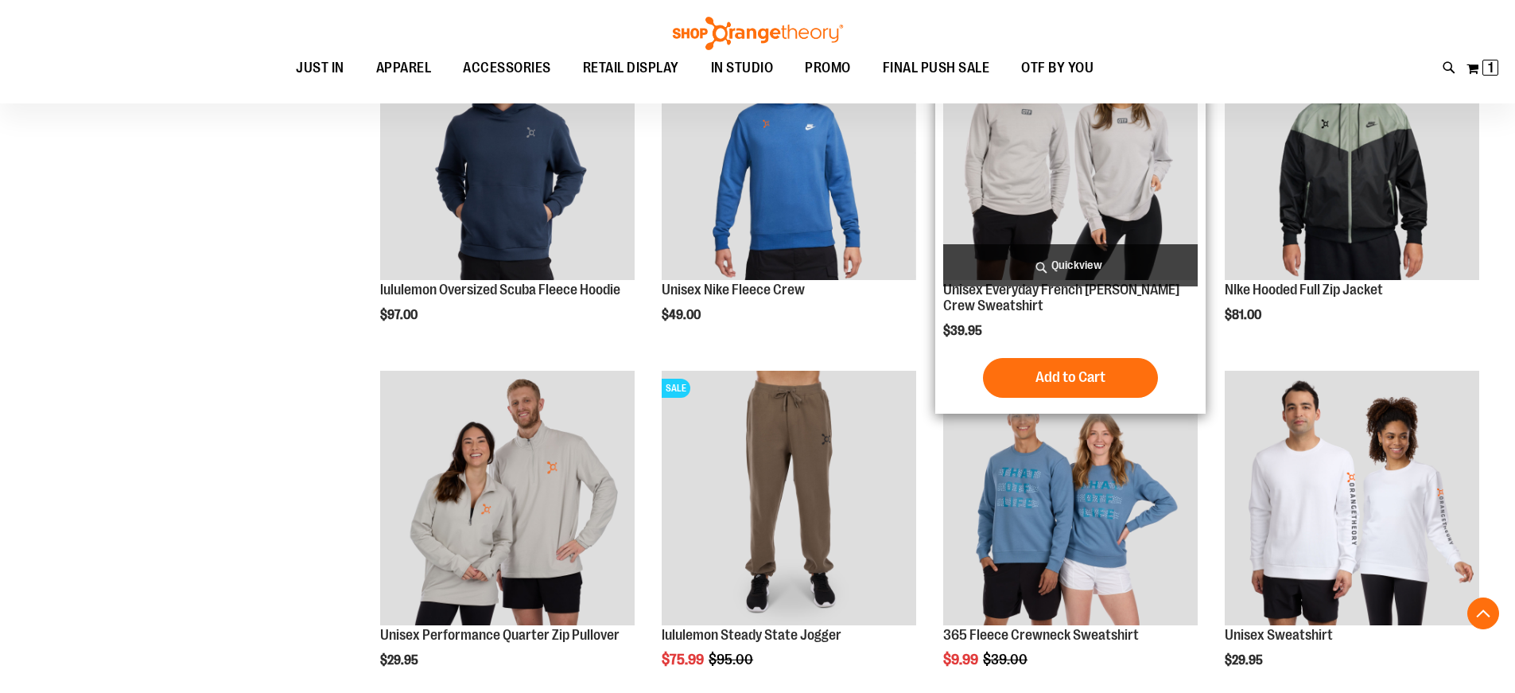
scroll to position [1272, 0]
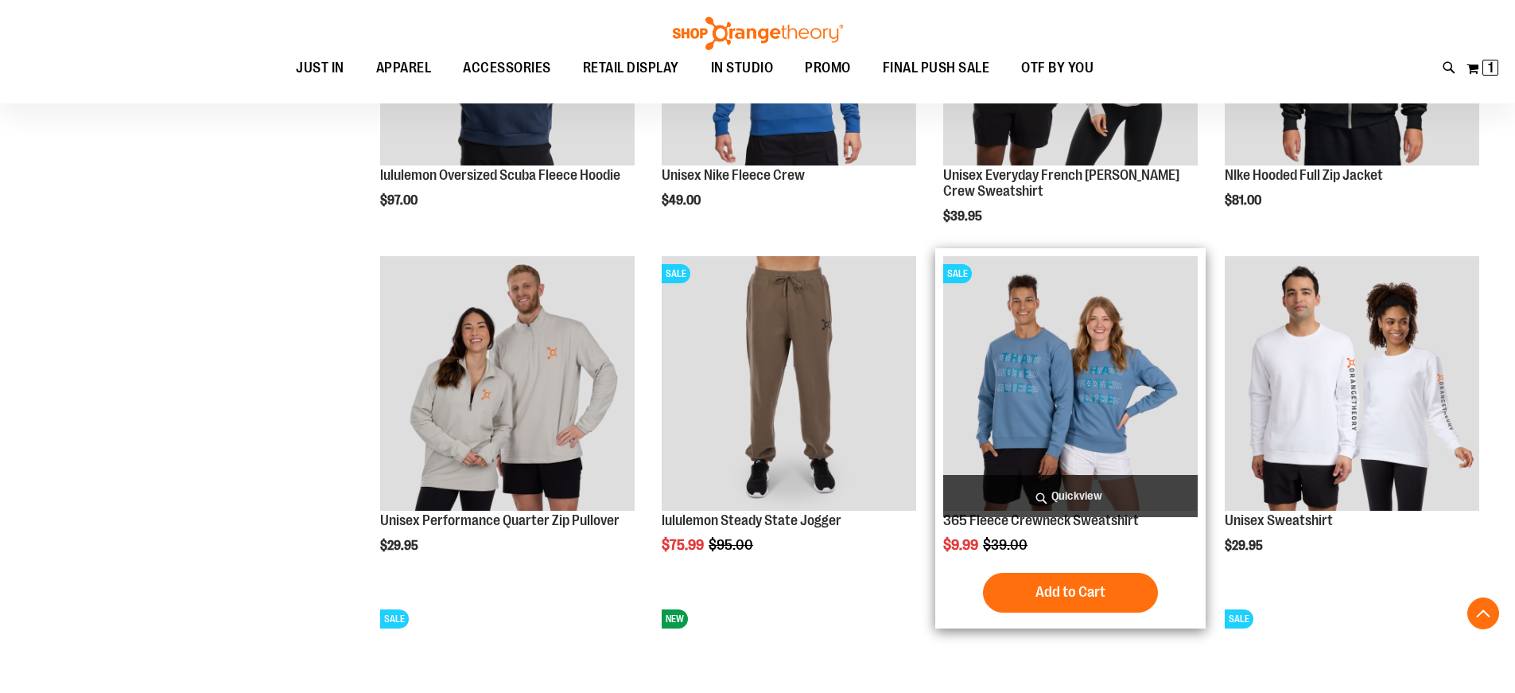
click at [1054, 360] on img "product" at bounding box center [1070, 383] width 255 height 255
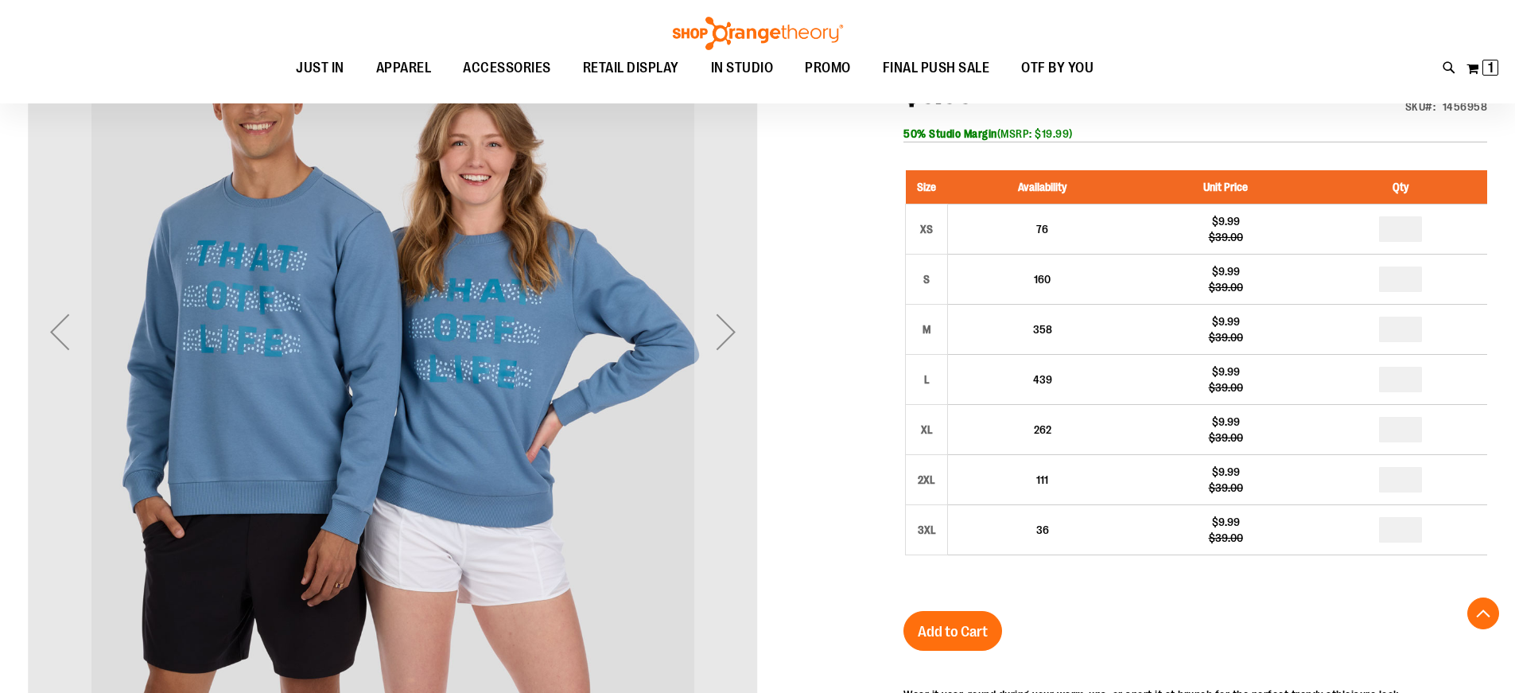
scroll to position [238, 0]
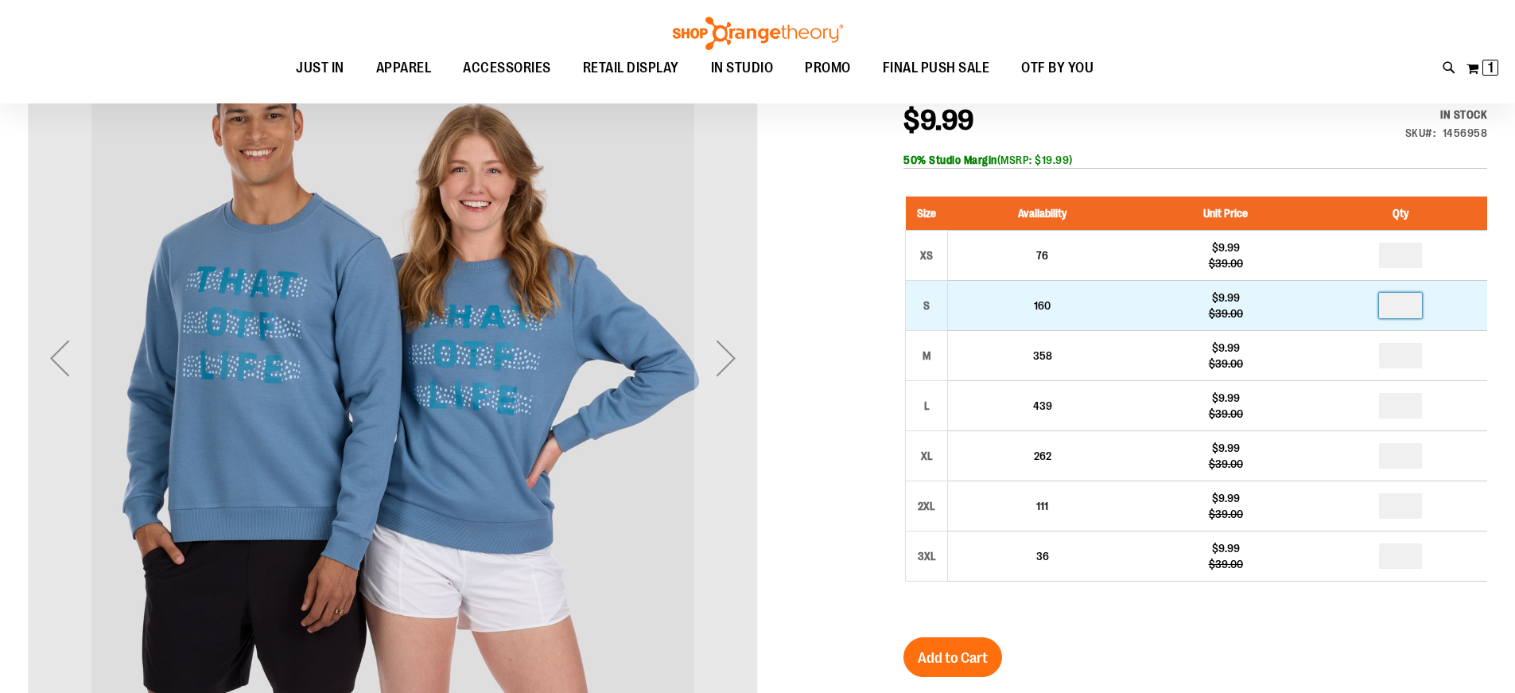
click at [1410, 312] on input "number" at bounding box center [1400, 305] width 43 height 25
type input "*"
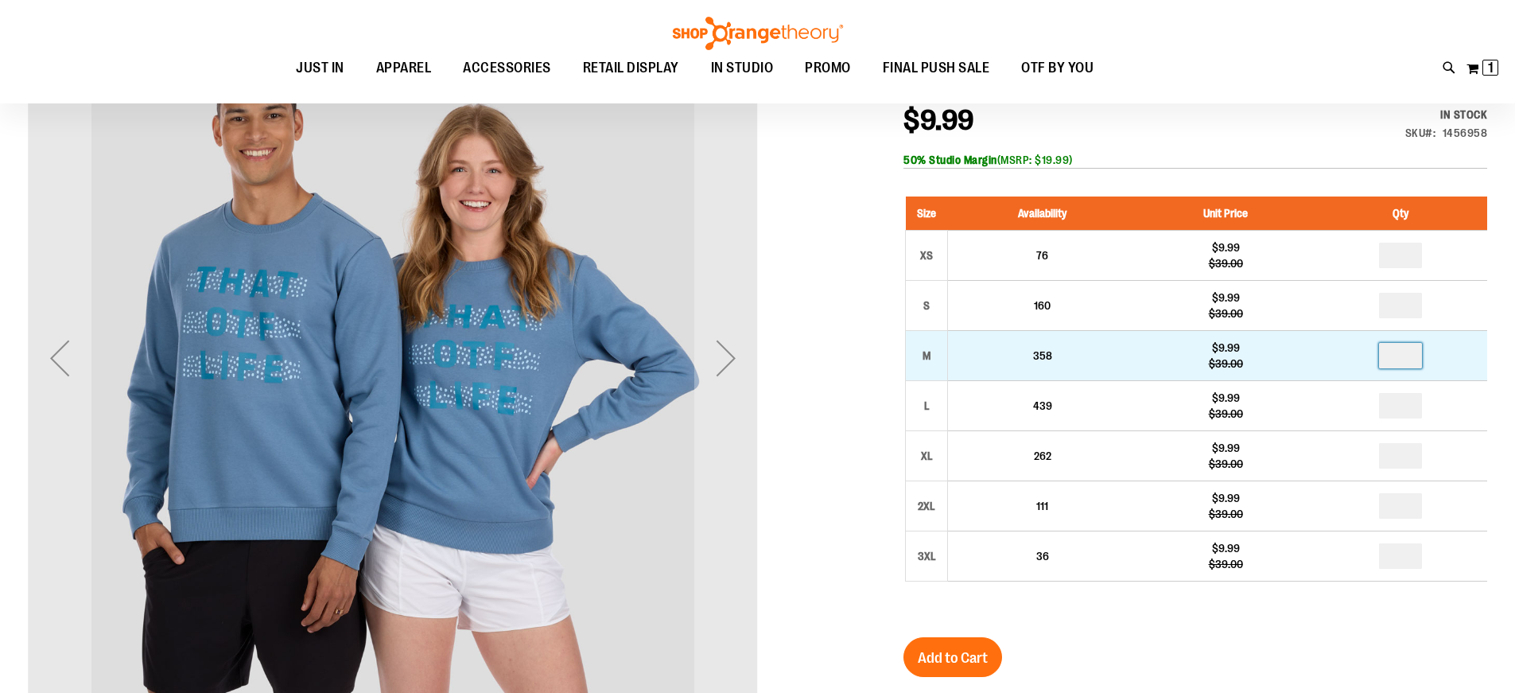
click at [1410, 360] on input "number" at bounding box center [1400, 355] width 43 height 25
type input "*"
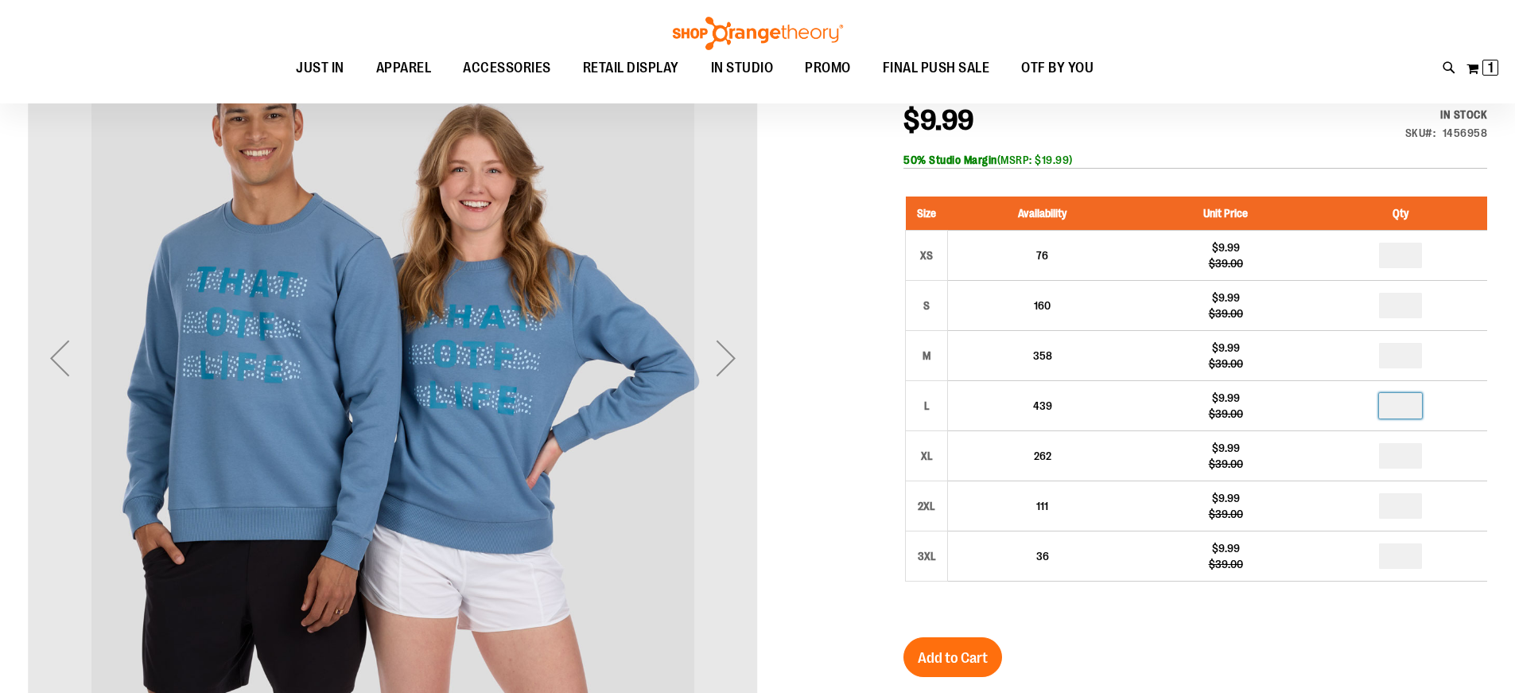
click at [1409, 406] on input "number" at bounding box center [1400, 405] width 43 height 25
type input "*"
click at [1223, 608] on div "Size Availability Unit Price Qty XS 76 $9.99 $39.00 * S 160 $9.99" at bounding box center [1196, 401] width 584 height 441
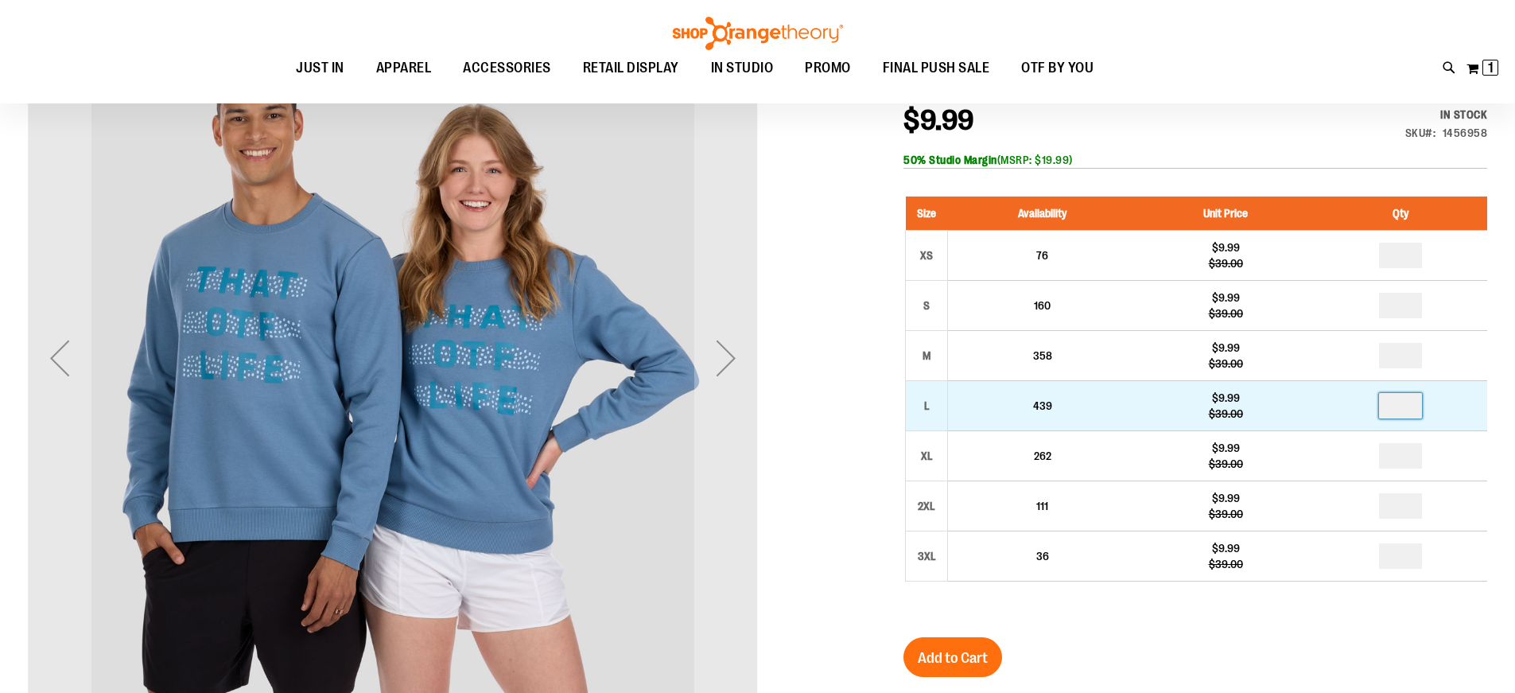
click at [1410, 407] on input "*" at bounding box center [1400, 405] width 43 height 25
type input "*"
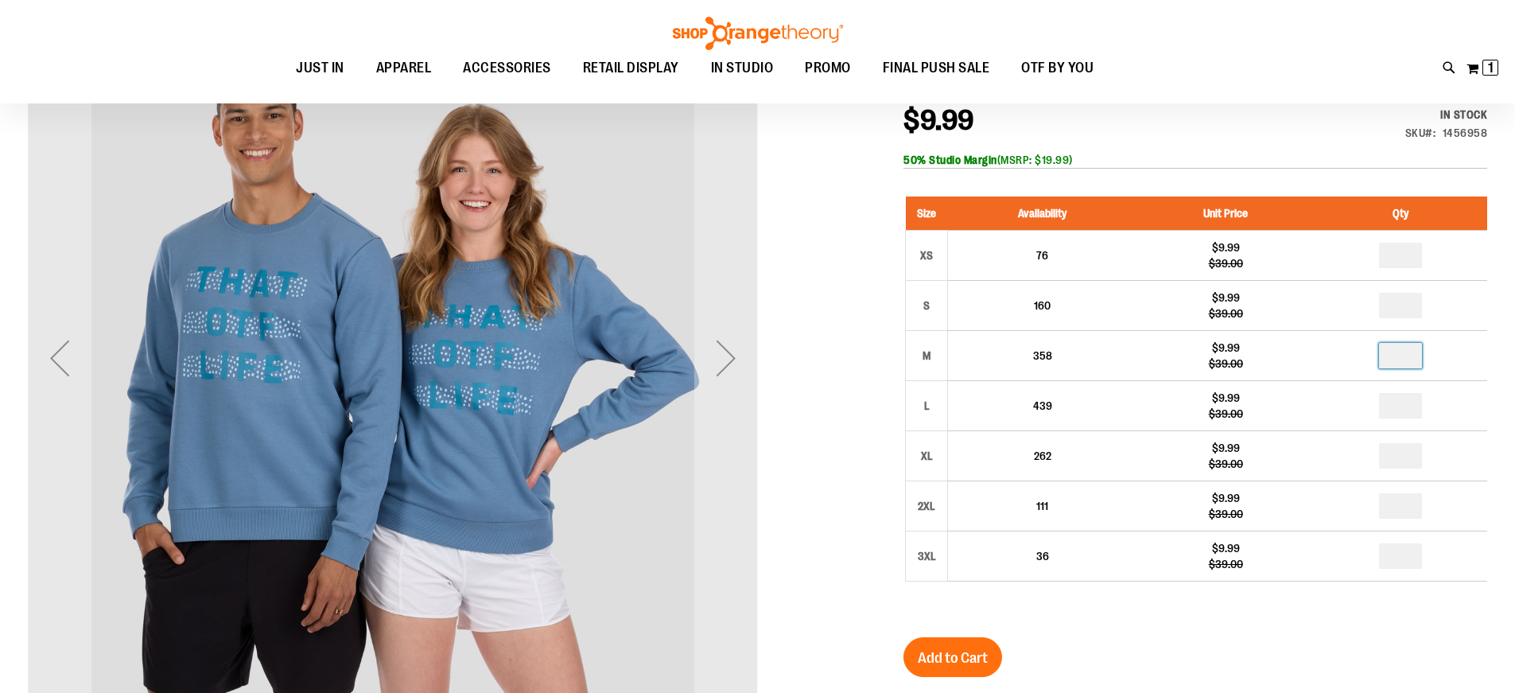
click at [1410, 360] on input "*" at bounding box center [1400, 355] width 43 height 25
type input "*"
click at [1410, 455] on input "number" at bounding box center [1400, 455] width 43 height 25
type input "*"
click at [1260, 605] on div "Size Availability Unit Price Qty XS 76 $9.99 $39.00 * S 160 $9.99" at bounding box center [1196, 401] width 584 height 441
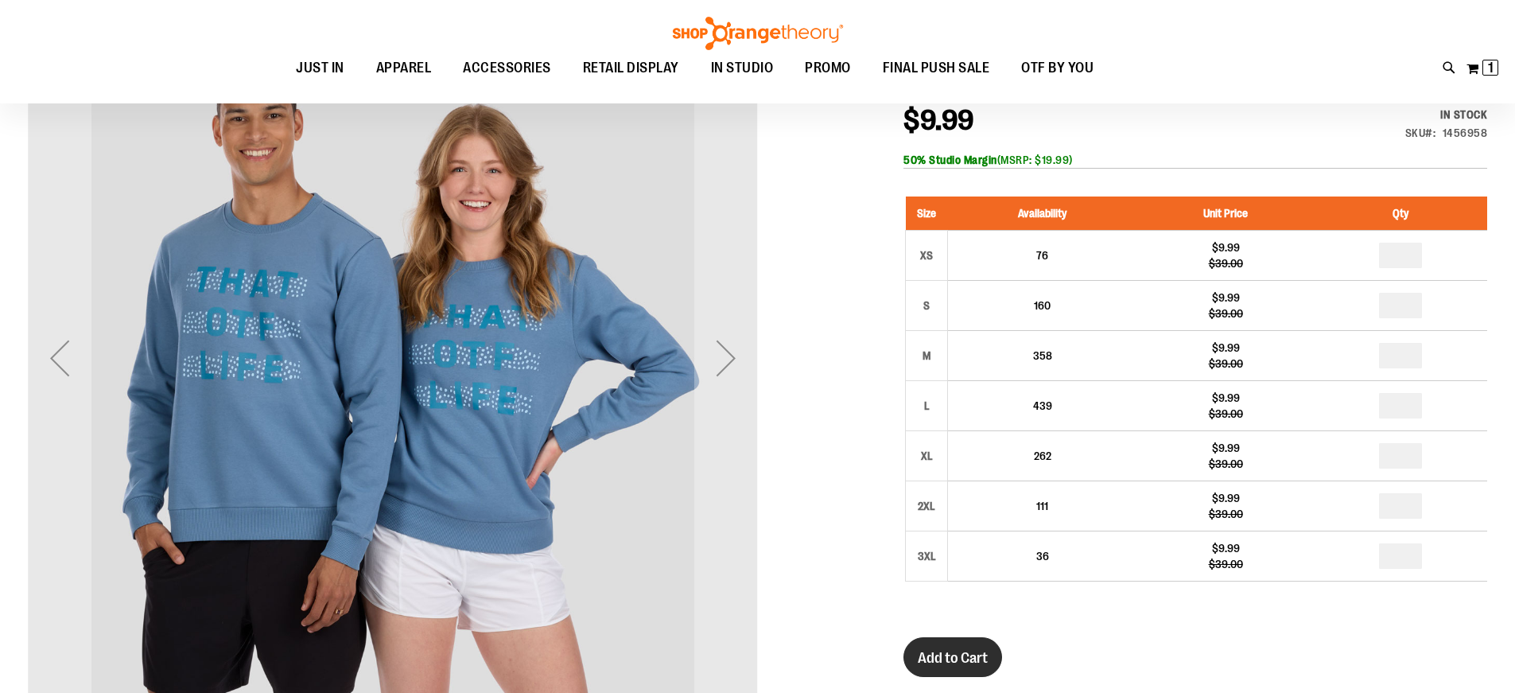
click at [960, 653] on span "Add to Cart" at bounding box center [953, 658] width 70 height 18
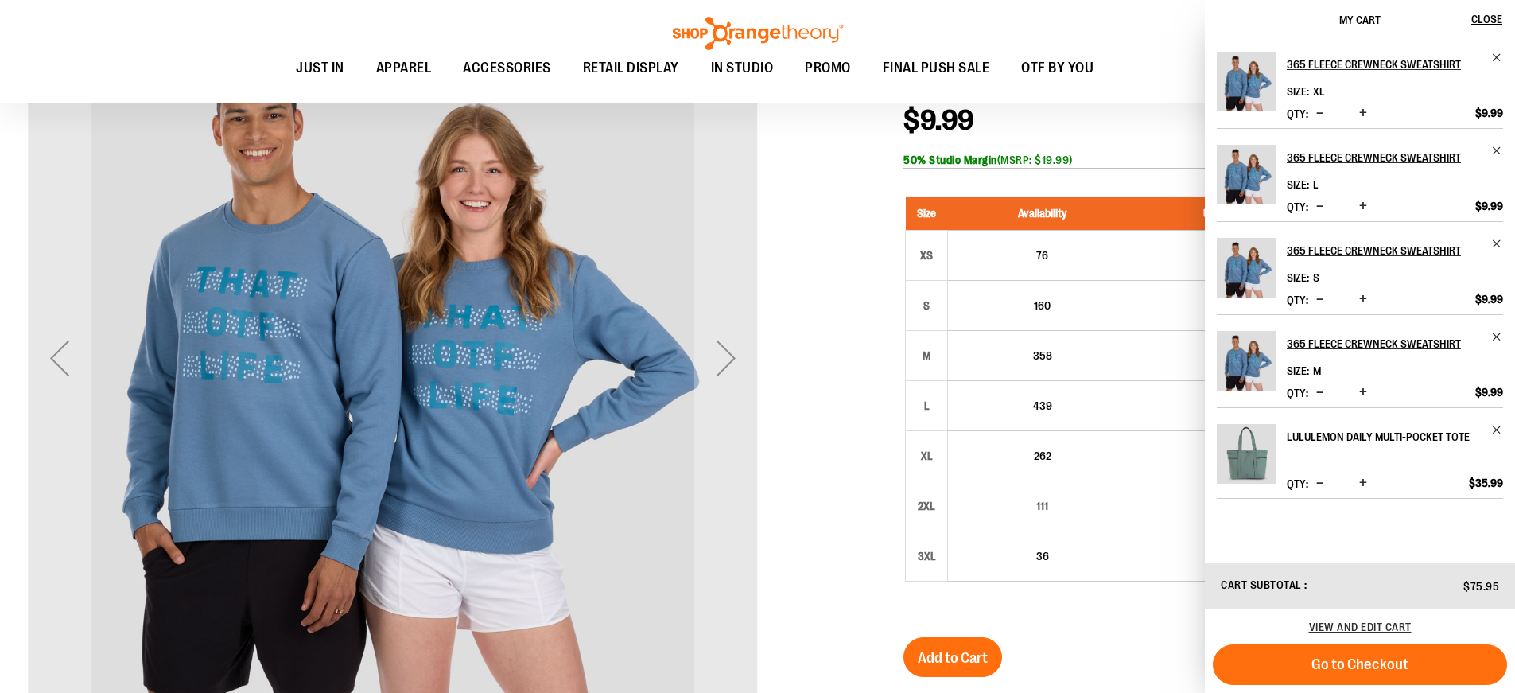
click at [814, 460] on div at bounding box center [758, 500] width 1460 height 1014
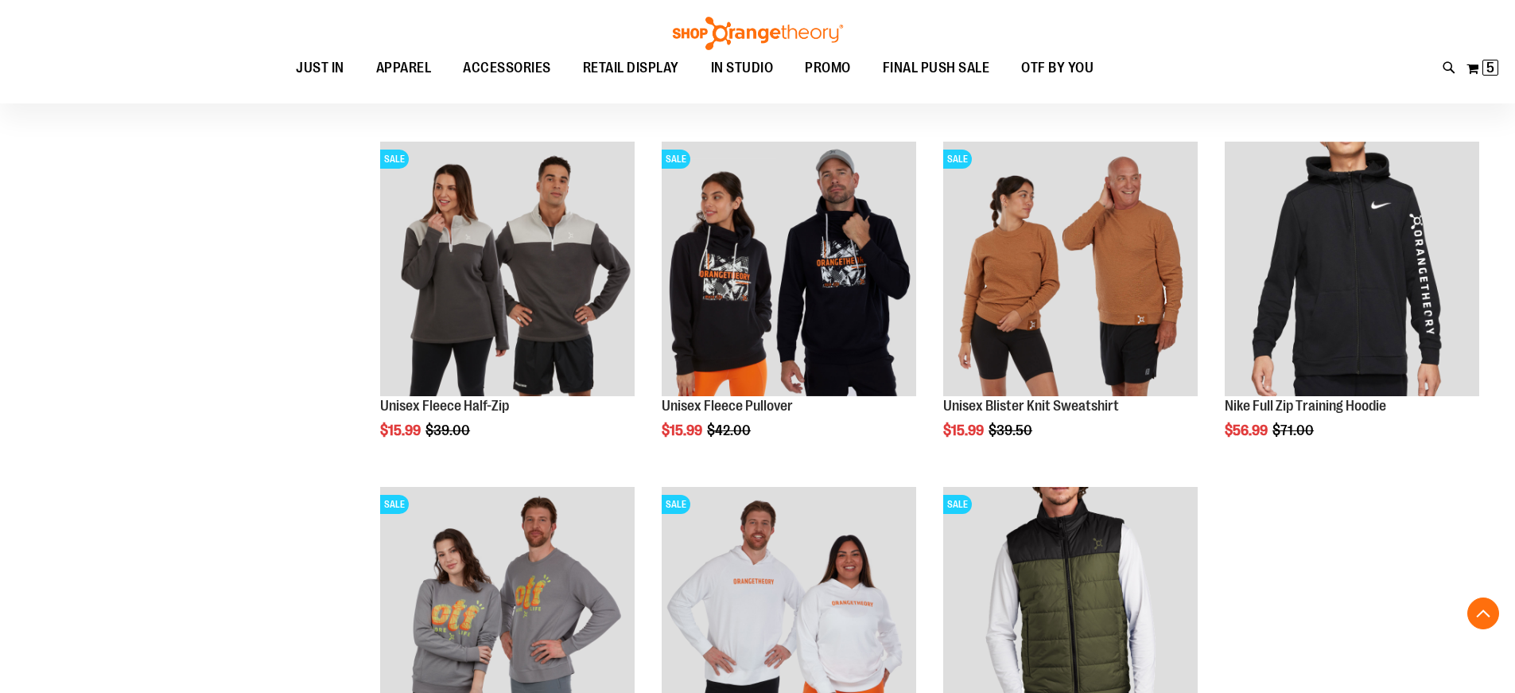
scroll to position [1099, 0]
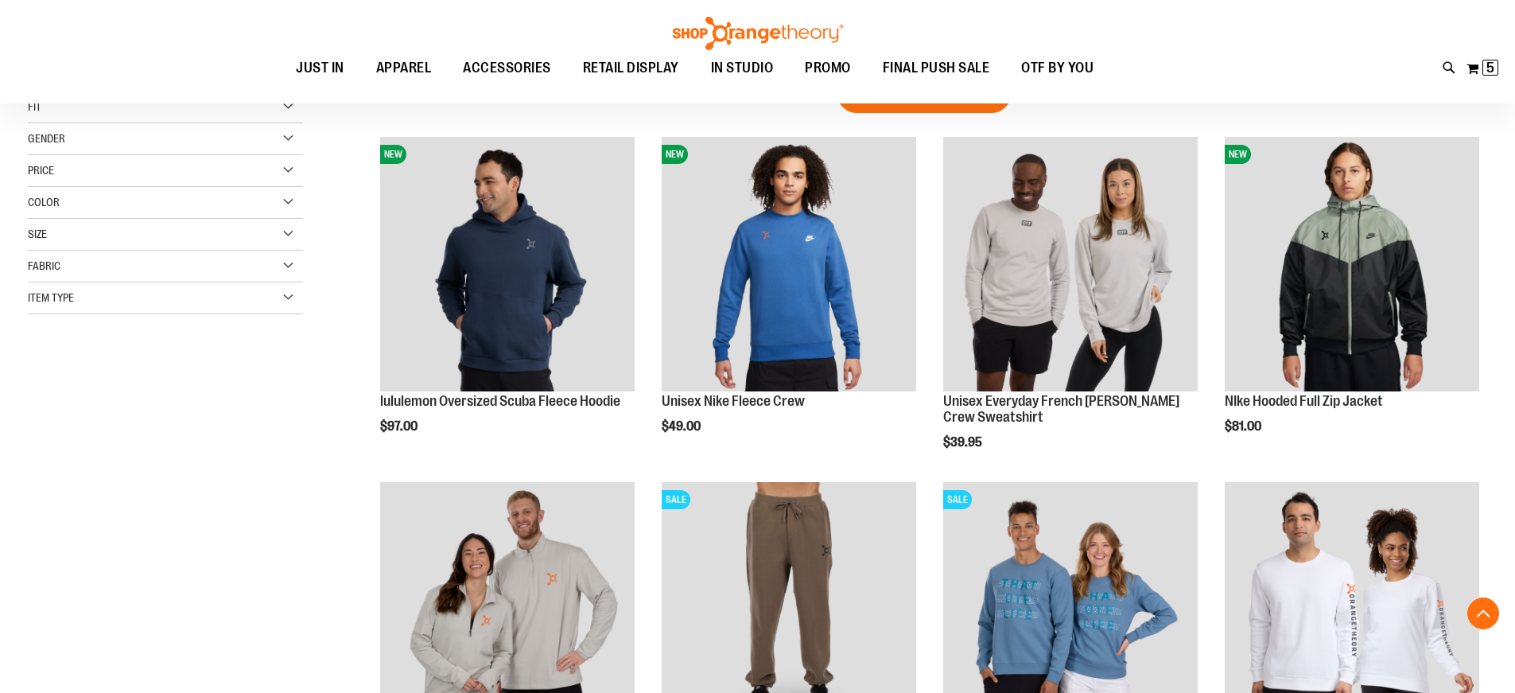
scroll to position [224, 0]
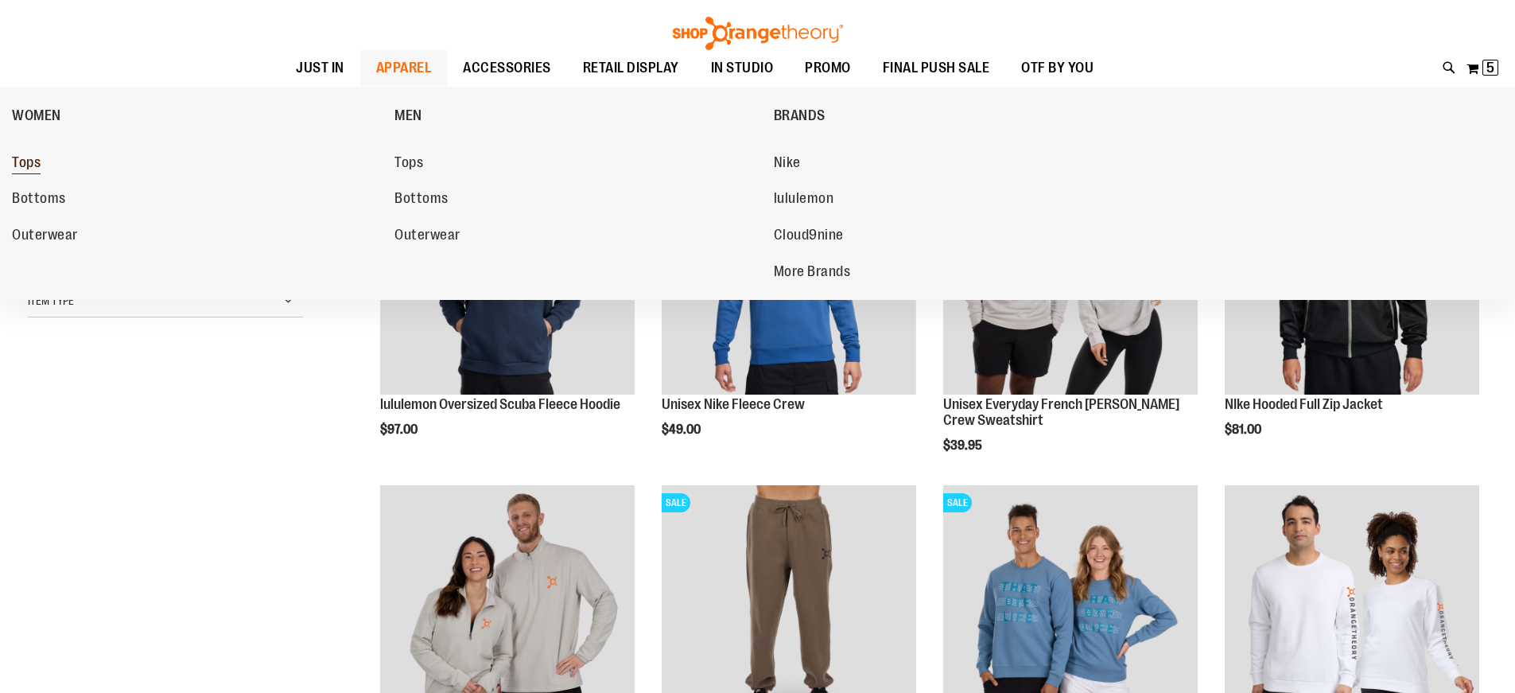
click at [39, 164] on span "Tops" at bounding box center [26, 164] width 29 height 20
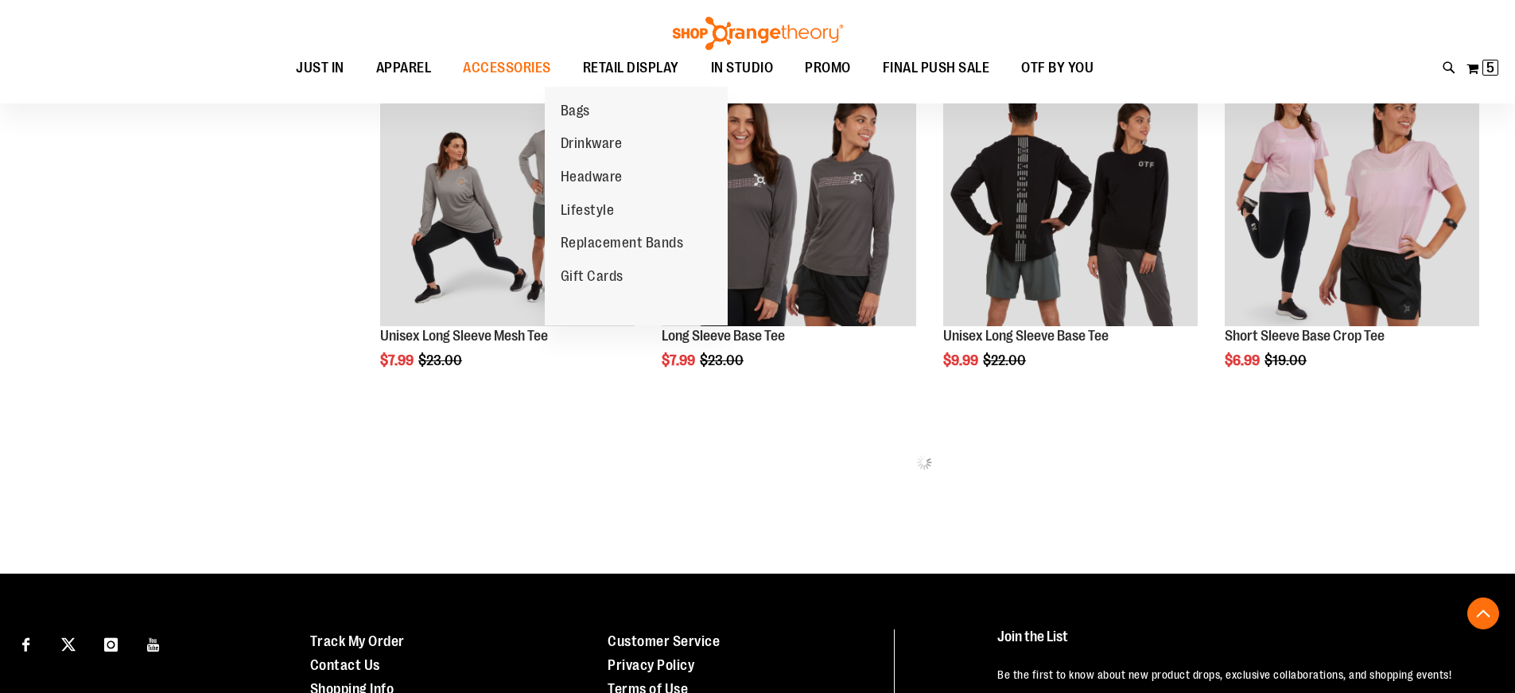
scroll to position [1192, 0]
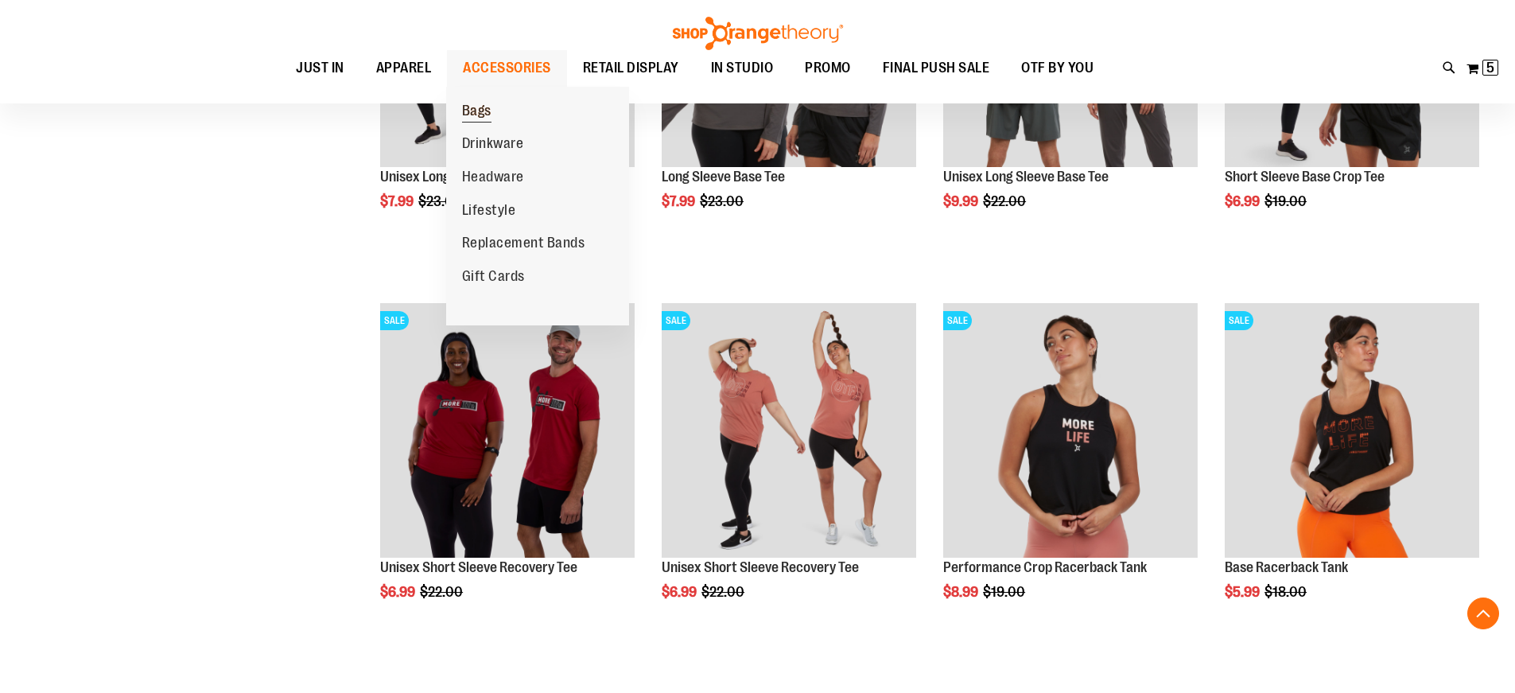
click at [473, 111] on span "Bags" at bounding box center [476, 113] width 29 height 20
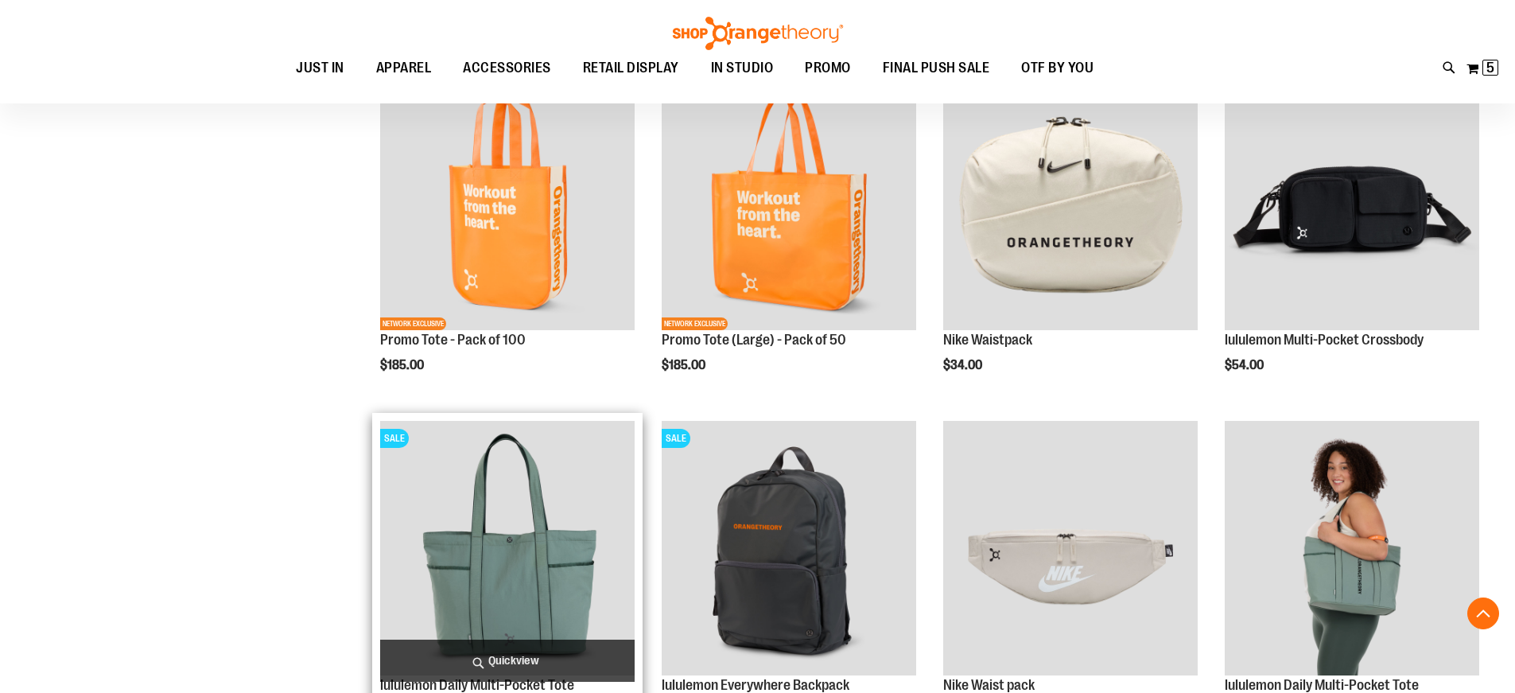
scroll to position [556, 0]
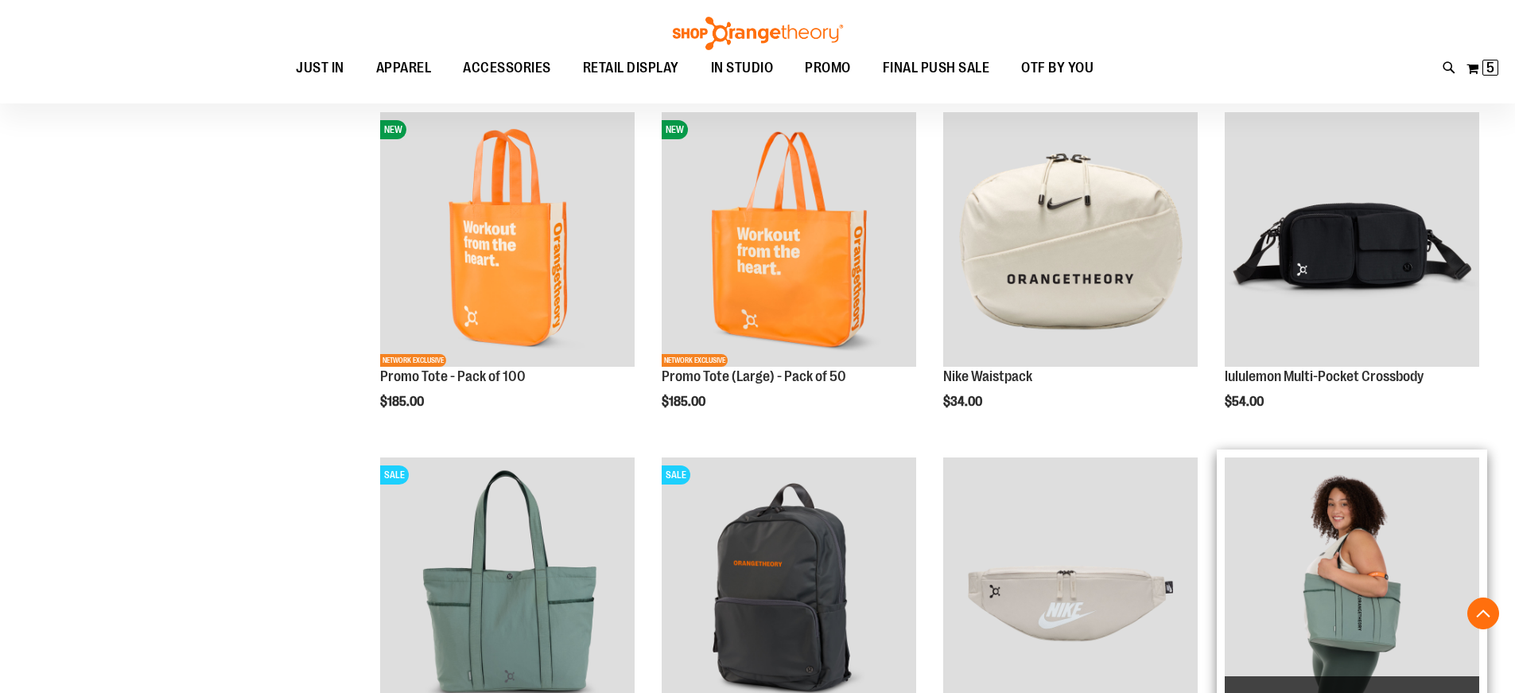
scroll to position [556, 0]
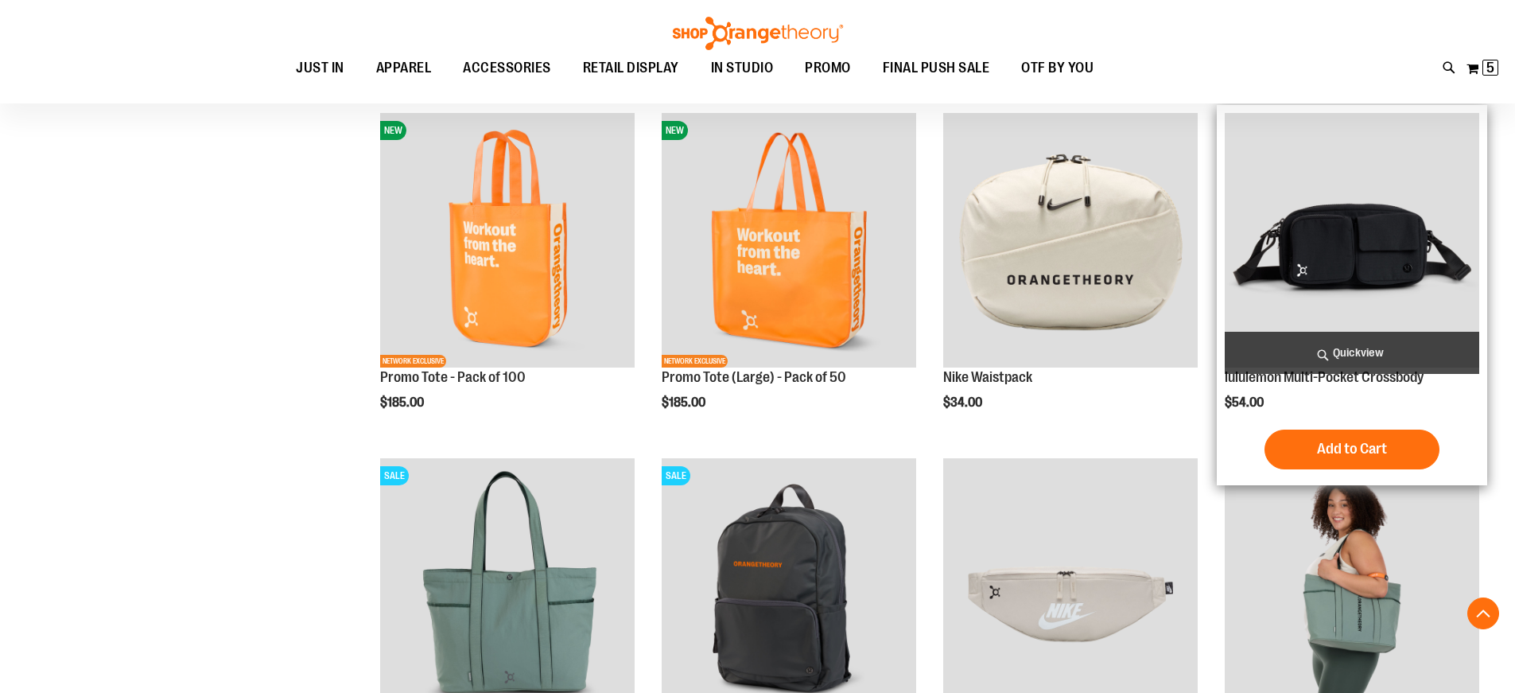
click at [1371, 235] on img "product" at bounding box center [1352, 240] width 255 height 255
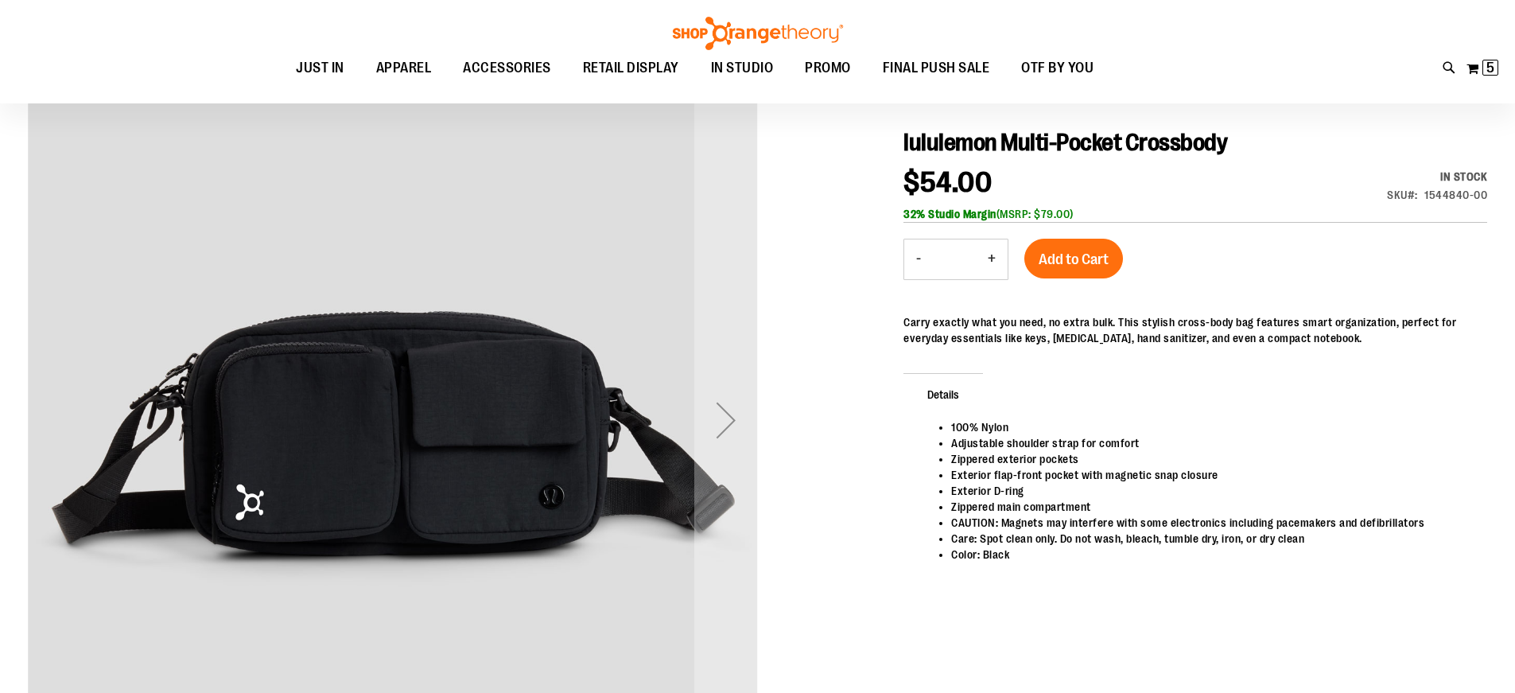
scroll to position [158, 0]
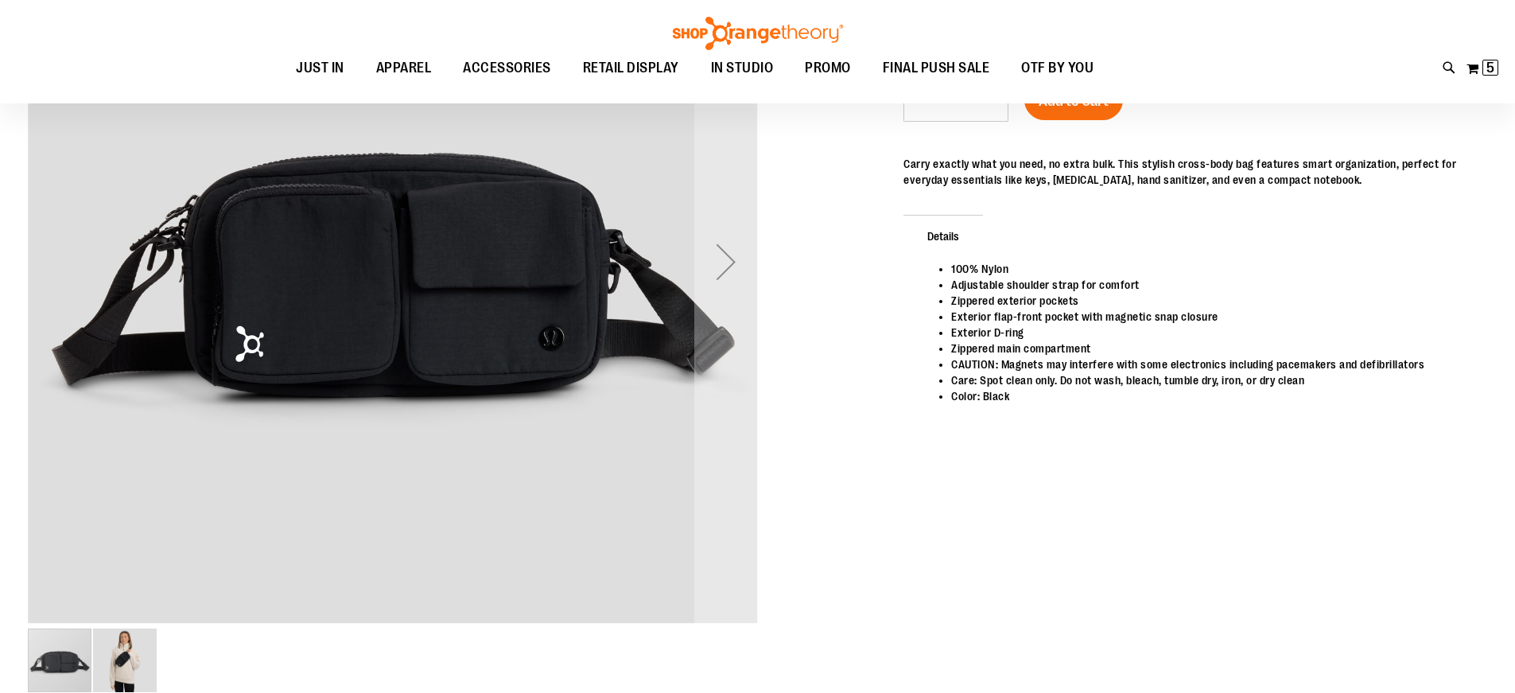
click at [130, 667] on img "image 2 of 2" at bounding box center [125, 660] width 64 height 64
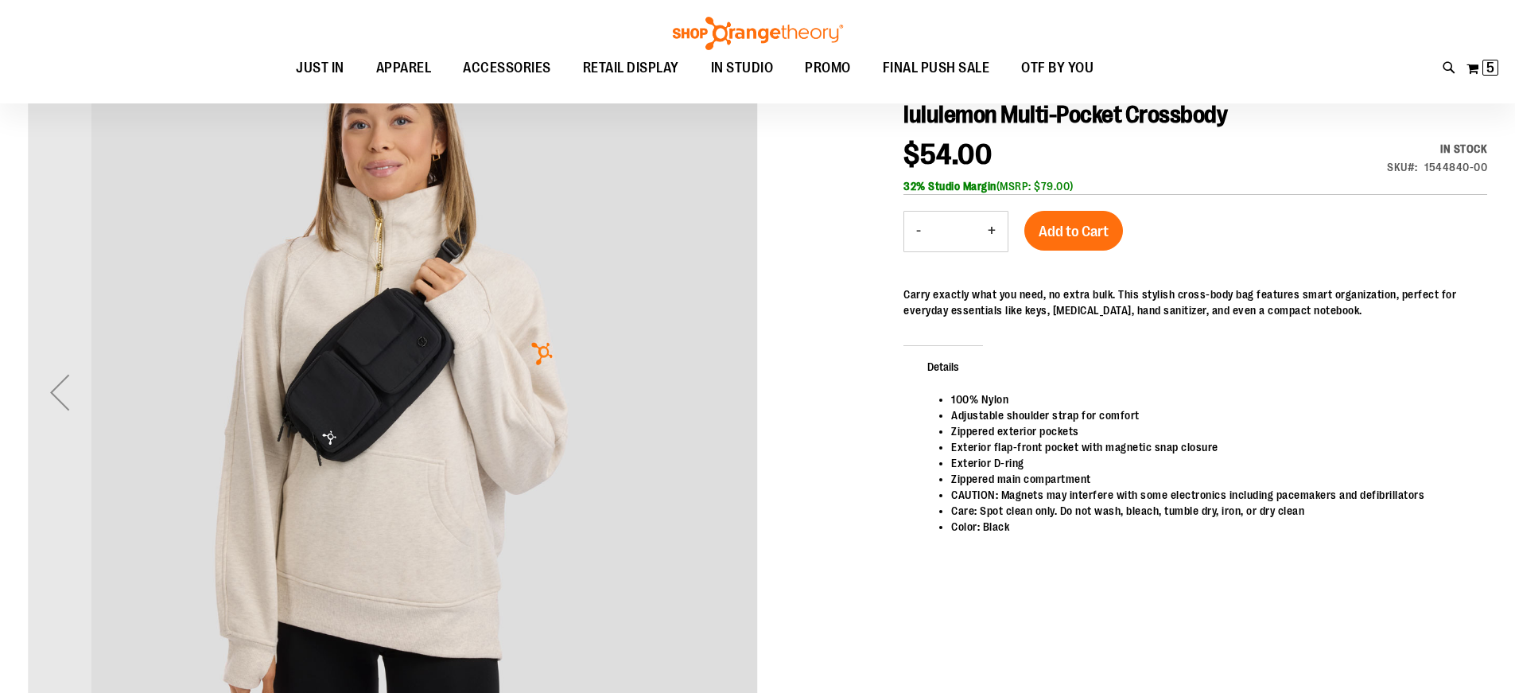
scroll to position [0, 0]
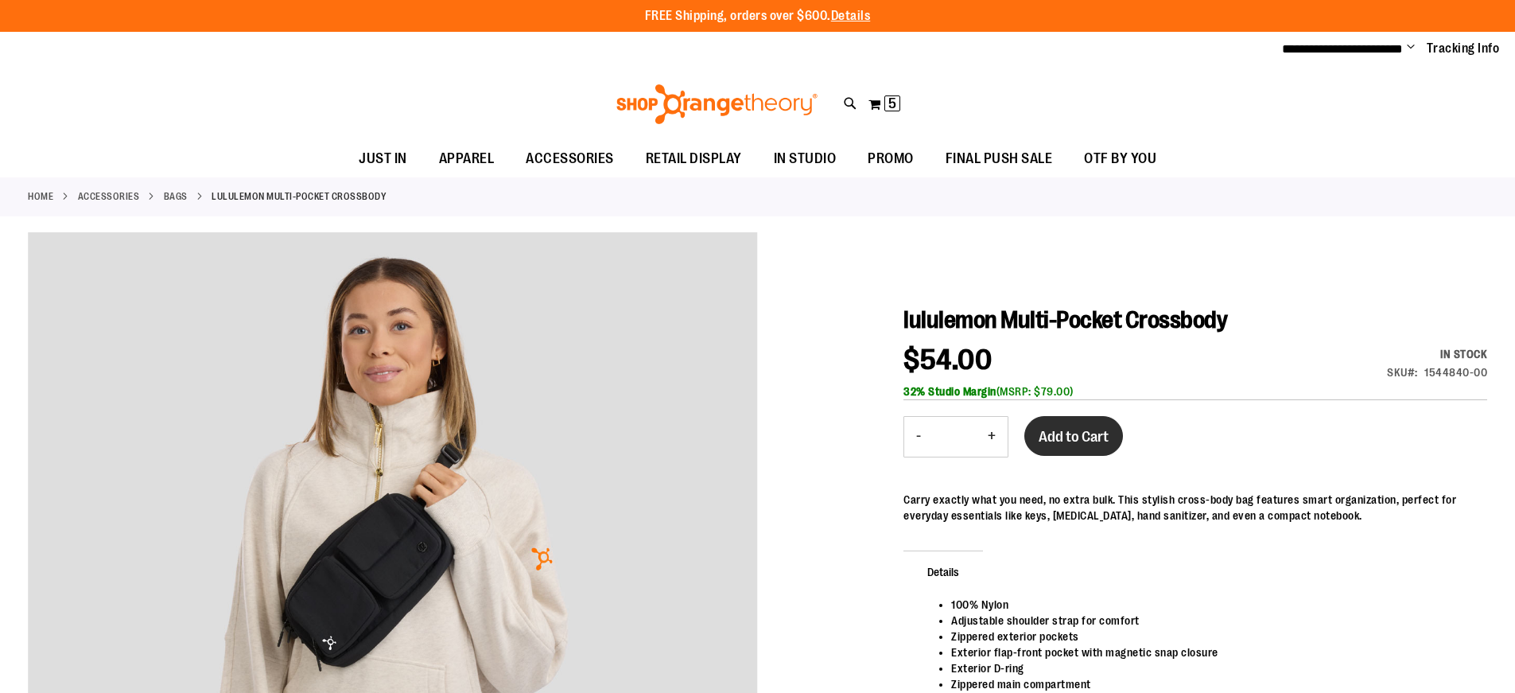
click at [1081, 436] on span "Add to Cart" at bounding box center [1074, 437] width 70 height 18
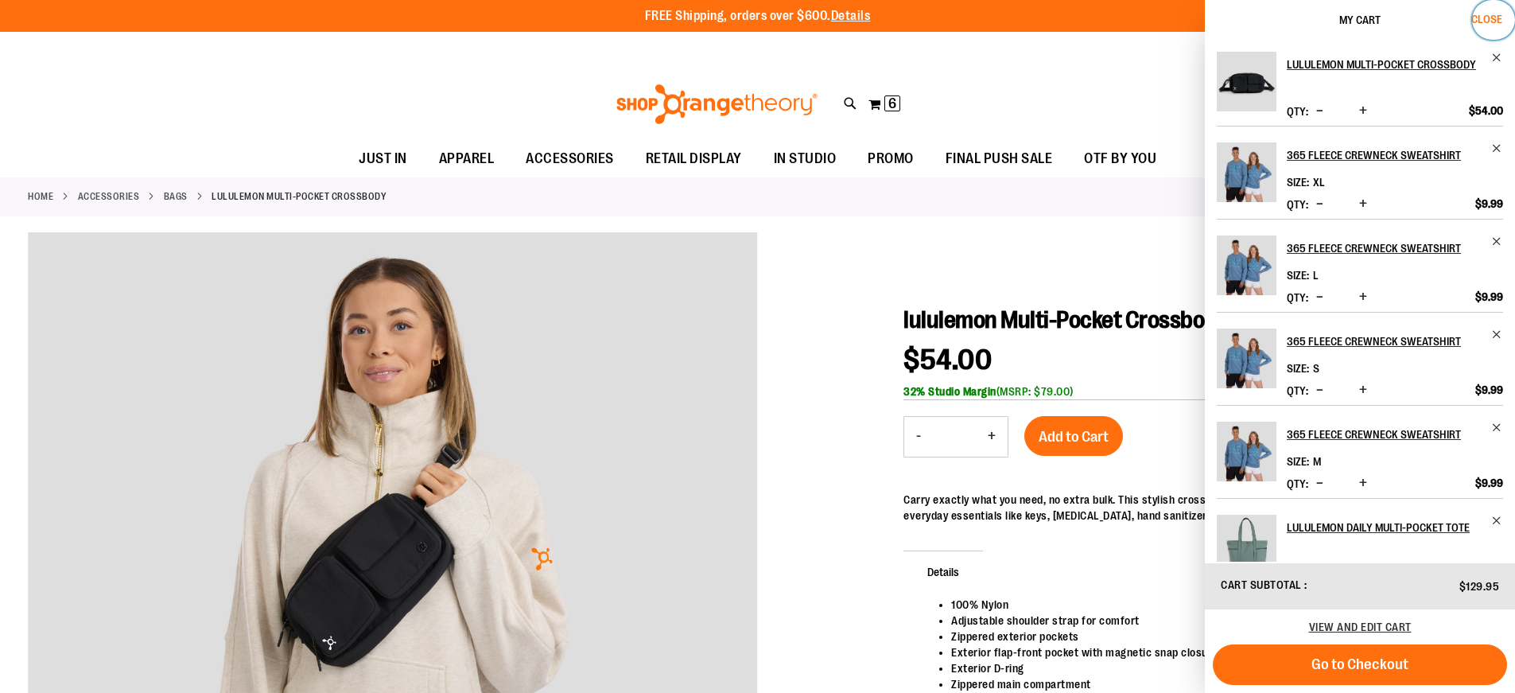
click at [1483, 17] on span "Close" at bounding box center [1487, 19] width 31 height 13
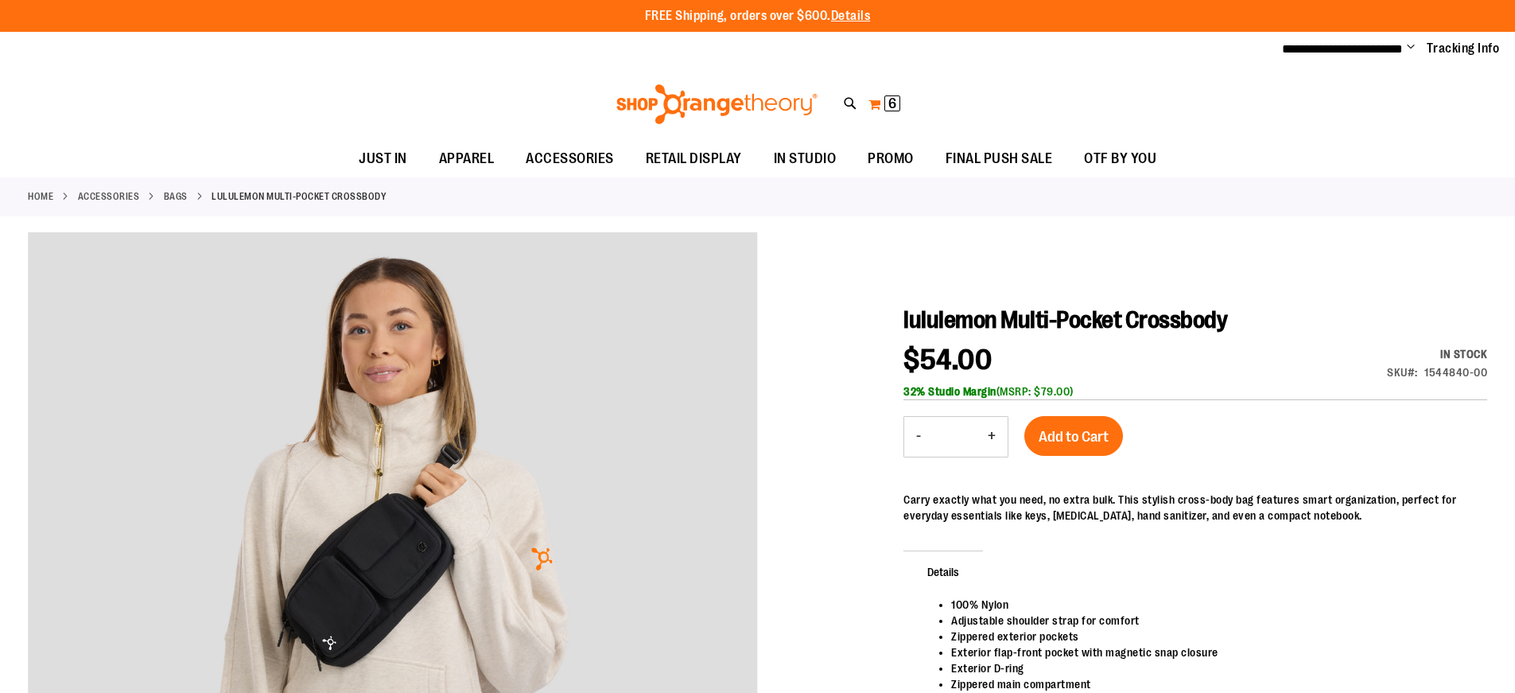
click at [883, 99] on button "My Cart 6 6 items" at bounding box center [884, 103] width 33 height 25
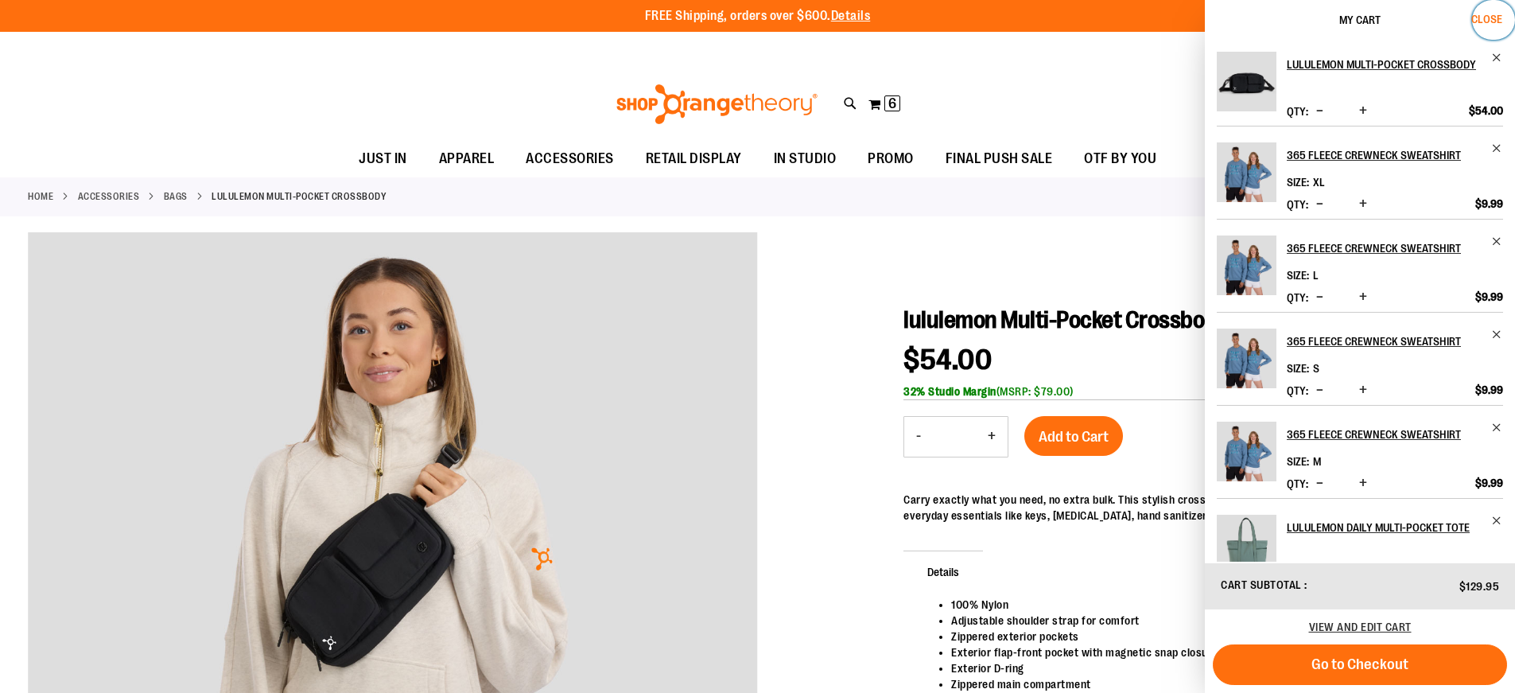
click at [1486, 18] on span "Close" at bounding box center [1487, 19] width 31 height 13
